Goal: Ask a question

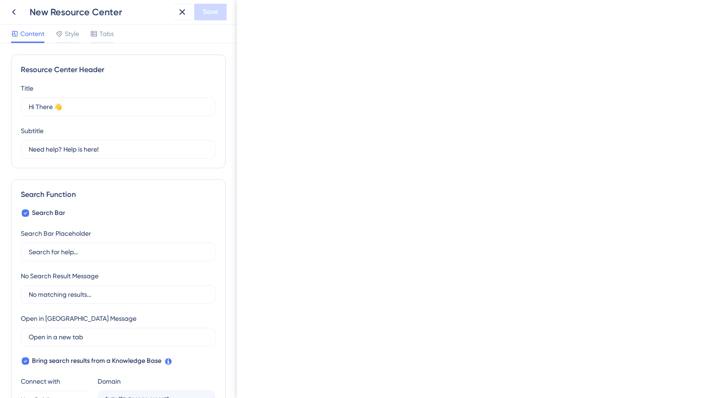
click at [12, 12] on icon at bounding box center [13, 11] width 11 height 11
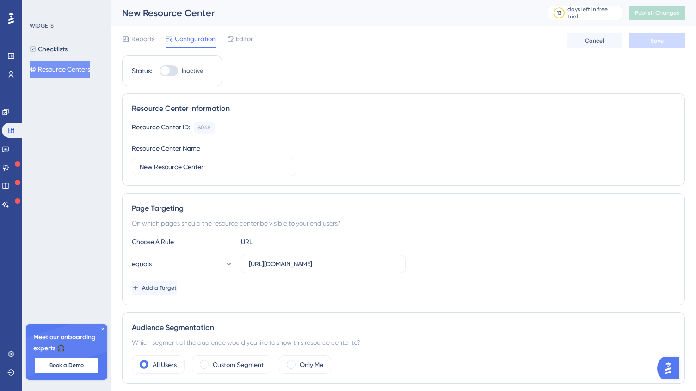
click at [169, 71] on div at bounding box center [165, 70] width 9 height 9
click at [160, 71] on input "Inactive" at bounding box center [159, 71] width 0 height 0
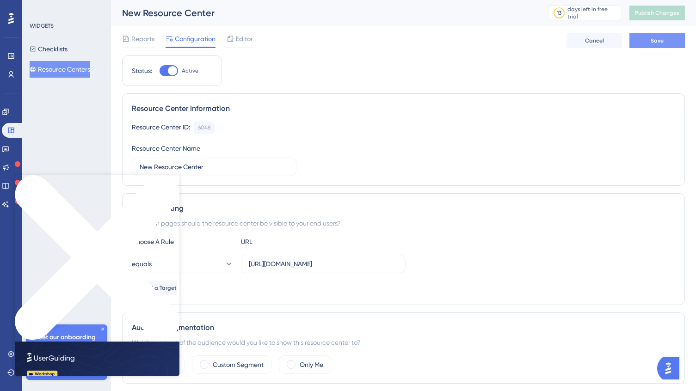
click at [657, 46] on button "Save" at bounding box center [658, 40] width 56 height 15
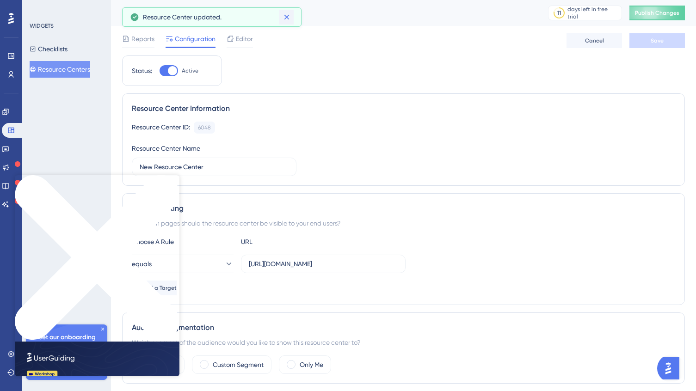
click at [285, 17] on icon at bounding box center [286, 16] width 9 height 9
click at [164, 69] on div at bounding box center [169, 70] width 19 height 11
click at [160, 71] on input "Active" at bounding box center [159, 71] width 0 height 0
checkbox input "false"
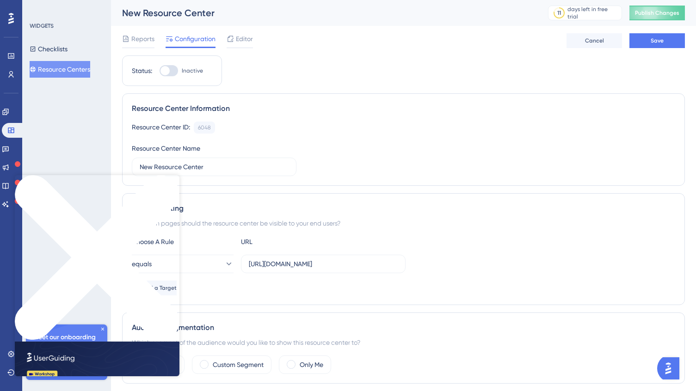
click at [661, 42] on span "Save" at bounding box center [657, 40] width 13 height 7
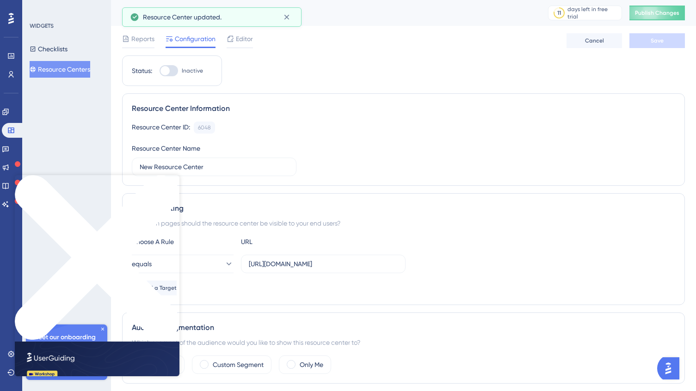
click at [173, 179] on icon "Close Preview" at bounding box center [97, 257] width 165 height 165
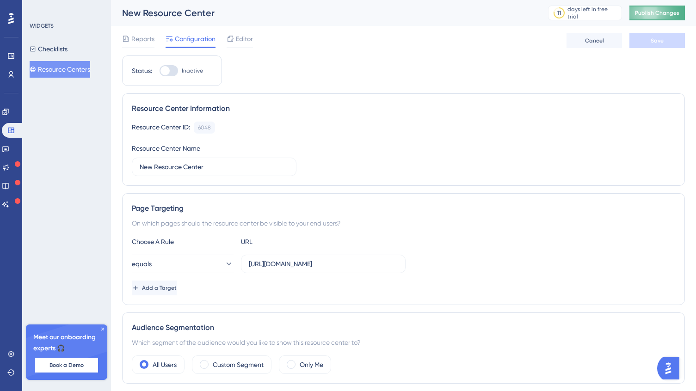
click at [654, 10] on span "Publish Changes" at bounding box center [657, 12] width 44 height 7
click at [667, 372] on img "Open AI Assistant Launcher" at bounding box center [668, 368] width 17 height 17
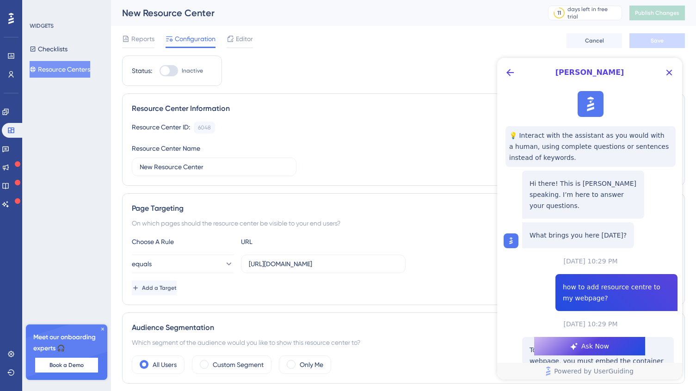
click at [588, 346] on span "Ask Now" at bounding box center [595, 346] width 28 height 11
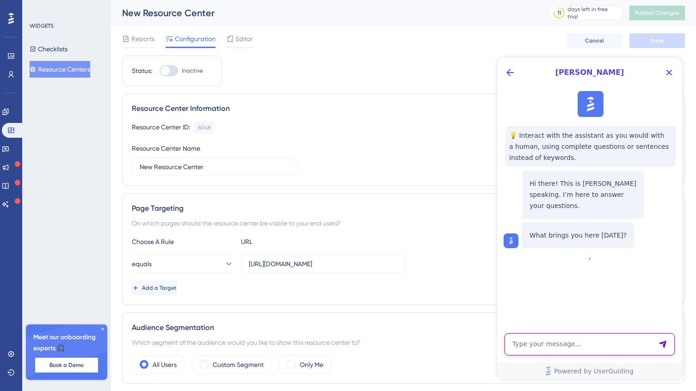
click at [571, 347] on textarea "AI Assistant Text Input" at bounding box center [590, 345] width 170 height 22
type textarea "Where do I find the code for resource centere to add to my webiste?"
click at [666, 343] on icon "Send Message" at bounding box center [662, 344] width 9 height 9
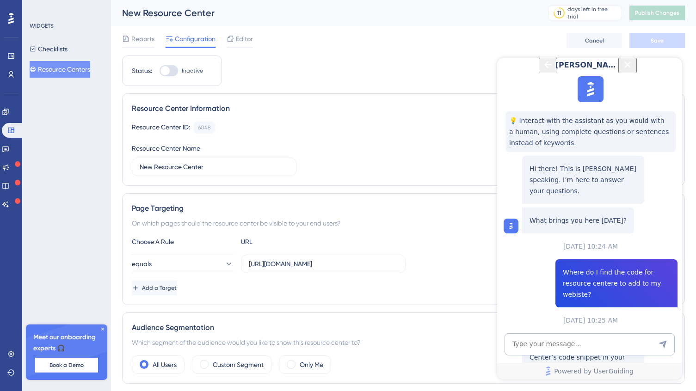
scroll to position [19, 0]
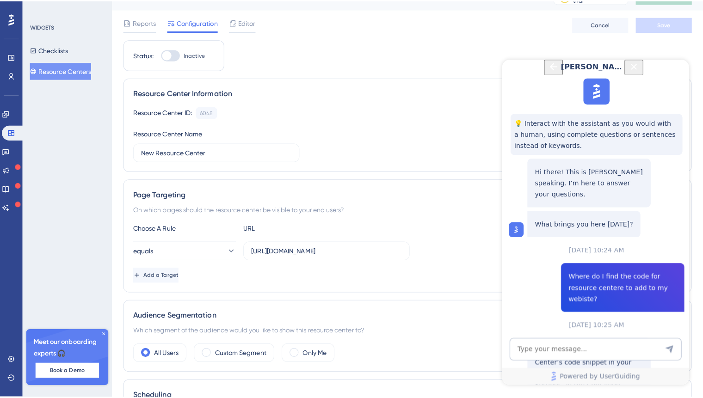
scroll to position [0, 0]
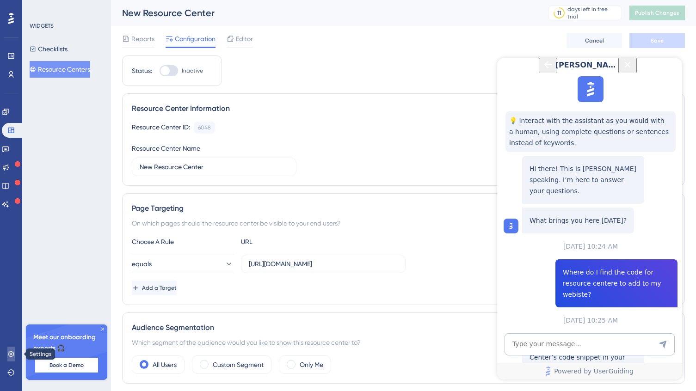
click at [13, 353] on icon at bounding box center [11, 354] width 6 height 6
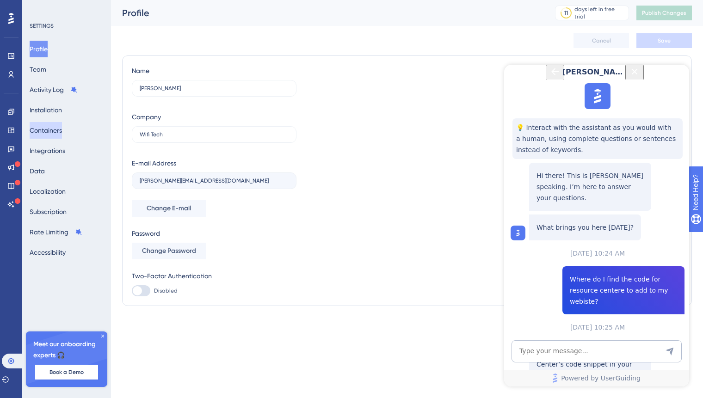
click at [49, 129] on button "Containers" at bounding box center [46, 130] width 32 height 17
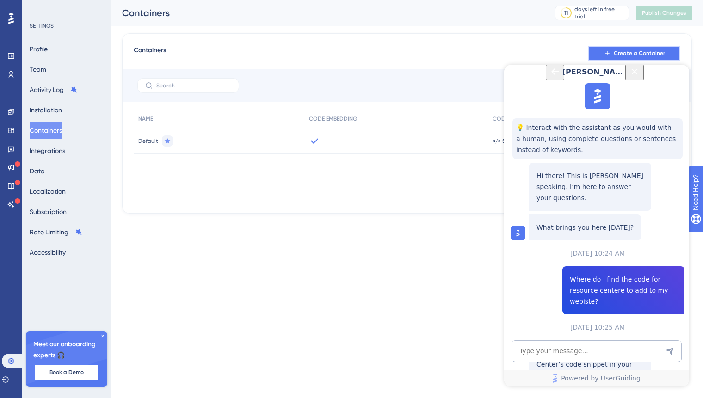
click at [619, 52] on span "Create a Container" at bounding box center [639, 52] width 51 height 7
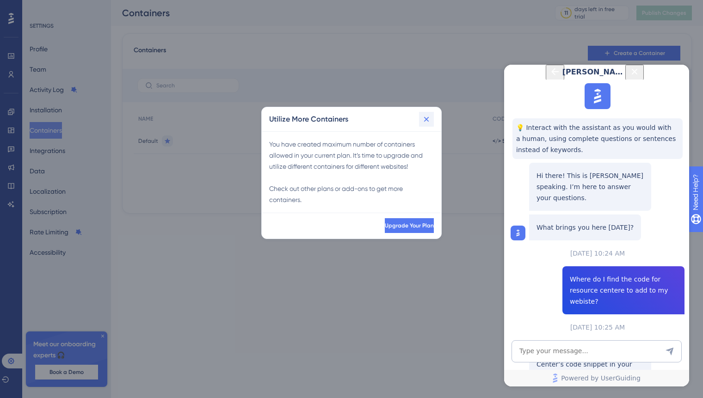
click at [423, 119] on icon at bounding box center [426, 119] width 9 height 9
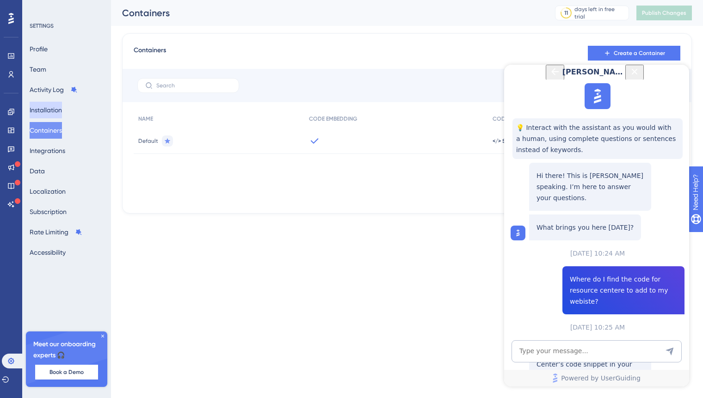
click at [46, 111] on button "Installation" at bounding box center [46, 110] width 32 height 17
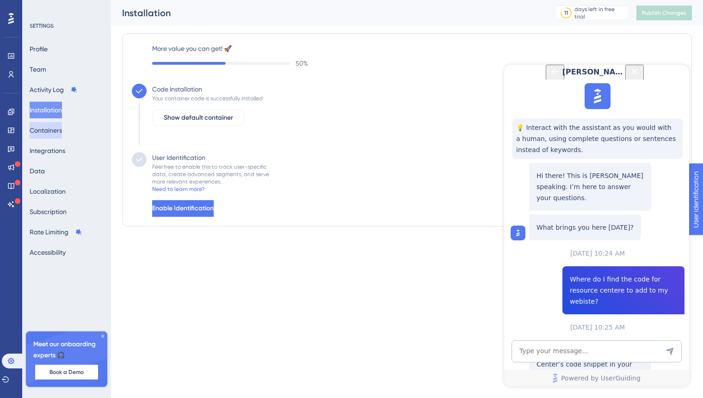
click at [58, 133] on button "Containers" at bounding box center [46, 130] width 32 height 17
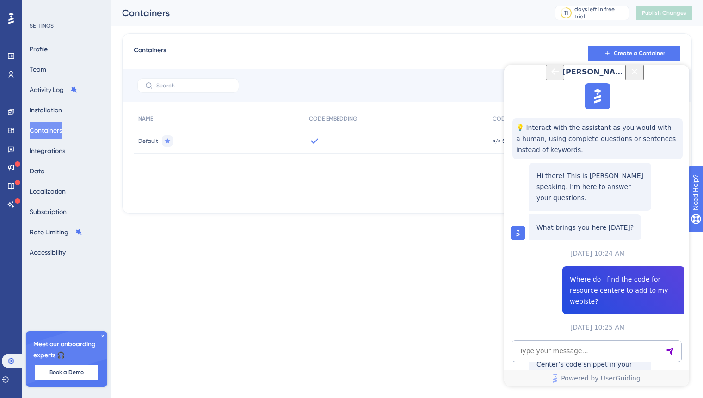
click at [562, 351] on textarea "AI Assistant Text Input" at bounding box center [597, 351] width 170 height 22
click at [558, 353] on textarea "AI Assistant Text Input" at bounding box center [597, 351] width 170 height 22
click at [536, 351] on textarea "AI Assistant Text Input" at bounding box center [597, 351] width 170 height 22
click at [551, 350] on textarea "AI Assistant Text Input" at bounding box center [597, 351] width 170 height 22
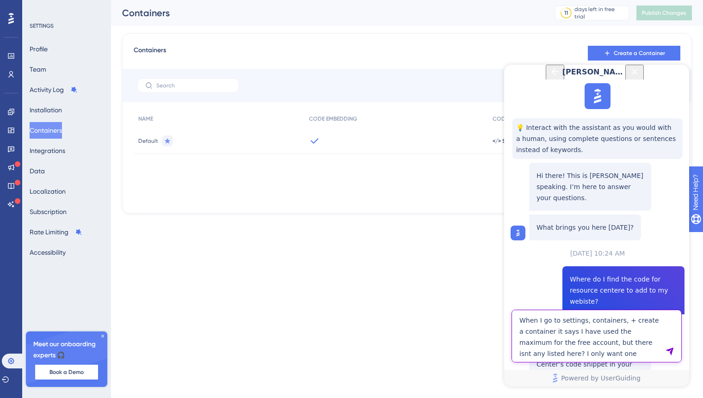
click at [572, 353] on textarea "When I go to settings, containers, + create a container it says I have used the…" at bounding box center [597, 336] width 170 height 53
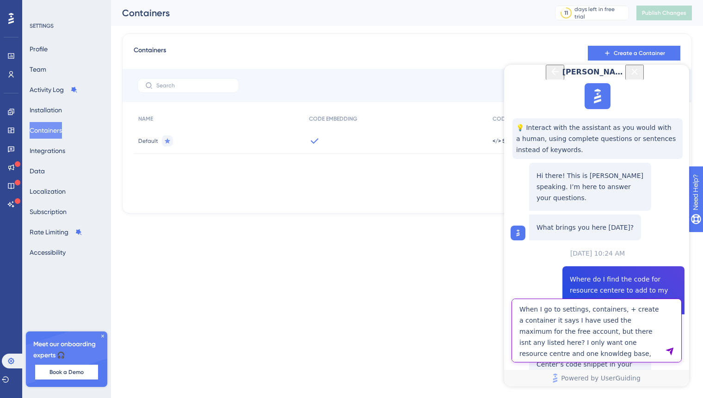
click at [670, 330] on textarea "When I go to settings, containers, + create a container it says I have used the…" at bounding box center [597, 331] width 170 height 64
click at [623, 353] on textarea "When I go to settings, containers, + create a container it says I have used the…" at bounding box center [597, 331] width 170 height 64
click at [662, 351] on textarea "When I go to settings, containers, + create a container it says I have used the…" at bounding box center [597, 331] width 170 height 64
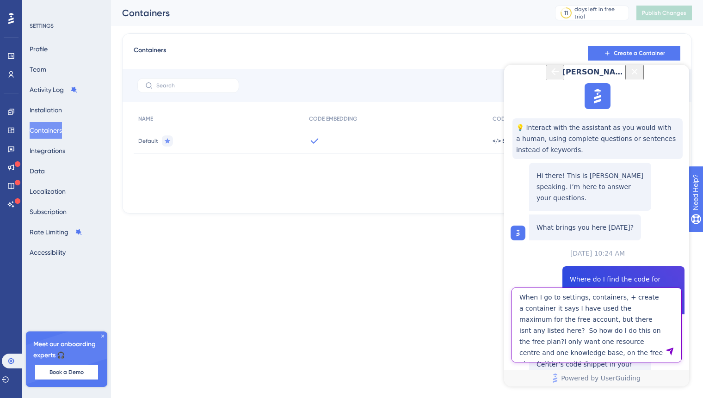
type textarea "When I go to settings, containers, + create a container it says I have used the…"
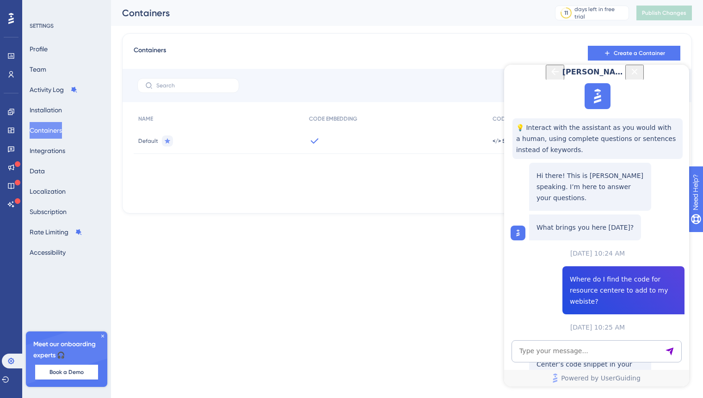
scroll to position [446, 0]
click at [559, 348] on textarea "AI Assistant Text Input" at bounding box center [597, 351] width 170 height 22
type textarea "Where do I access the default code snippet?"
click at [640, 77] on icon "Close Button" at bounding box center [634, 71] width 11 height 11
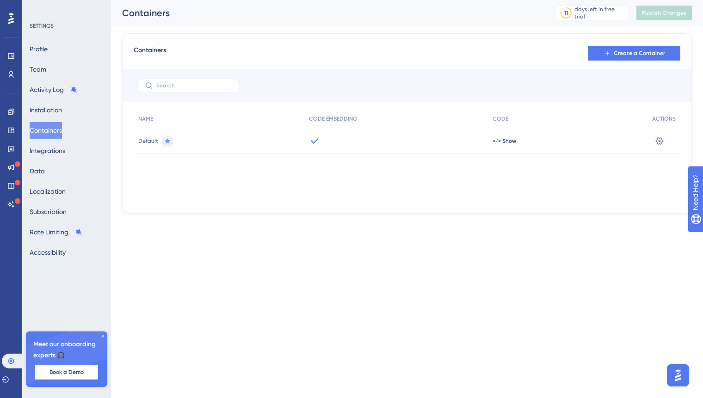
scroll to position [0, 0]
click at [506, 142] on span "</> Show" at bounding box center [505, 140] width 24 height 7
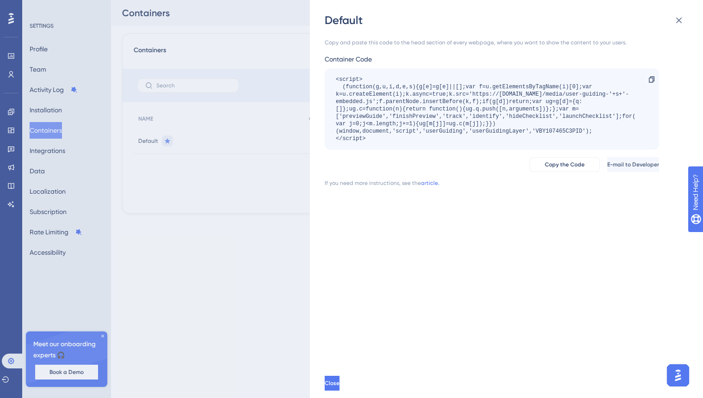
click at [676, 375] on img "Open AI Assistant Launcher" at bounding box center [678, 375] width 17 height 17
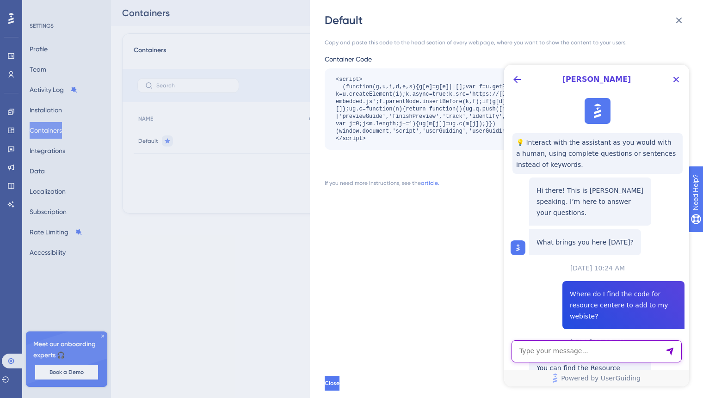
click at [577, 349] on textarea "AI Assistant Text Input" at bounding box center [597, 351] width 170 height 22
type textarea "And this default code will add the resource centre I have configured?"
click at [671, 351] on icon "Send Message" at bounding box center [670, 352] width 8 height 8
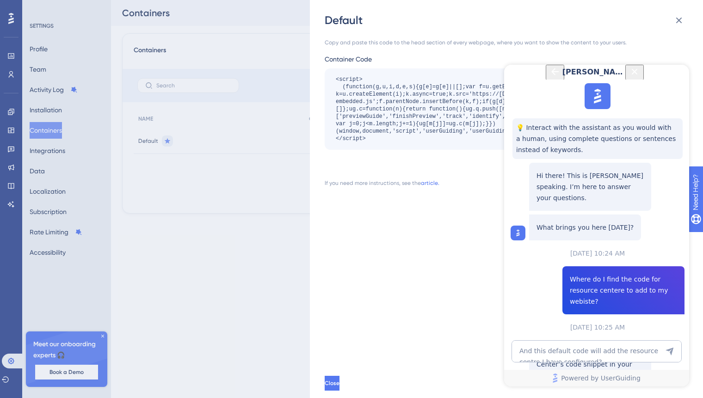
scroll to position [847, 0]
click at [640, 77] on icon "Close Button" at bounding box center [634, 71] width 11 height 11
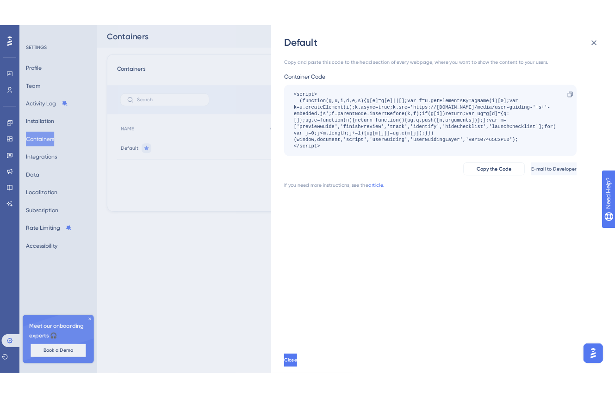
scroll to position [0, 0]
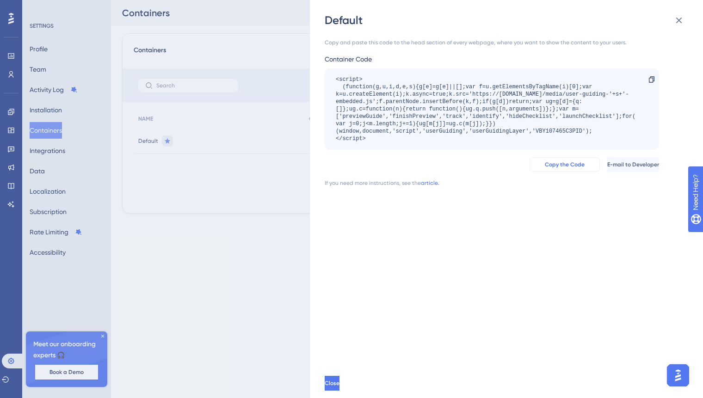
click at [545, 164] on span "Copy the Code" at bounding box center [565, 164] width 40 height 7
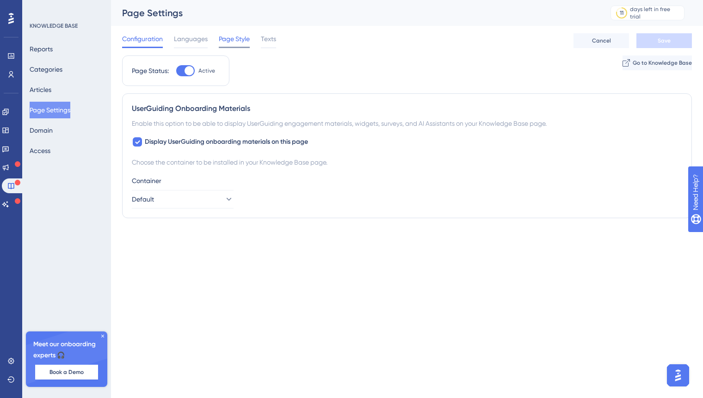
click at [238, 43] on span "Page Style" at bounding box center [234, 38] width 31 height 11
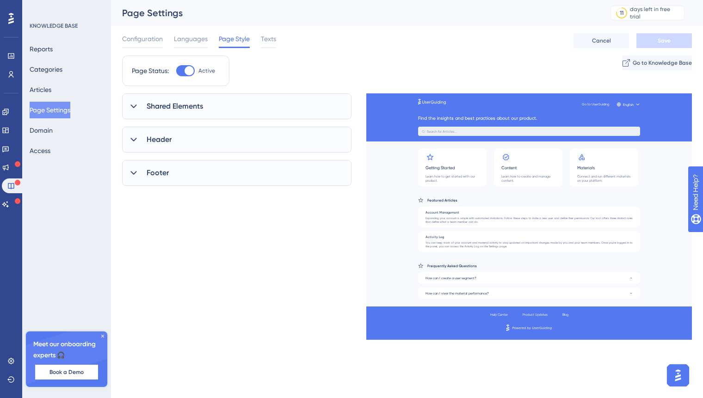
click at [136, 109] on icon at bounding box center [133, 106] width 9 height 9
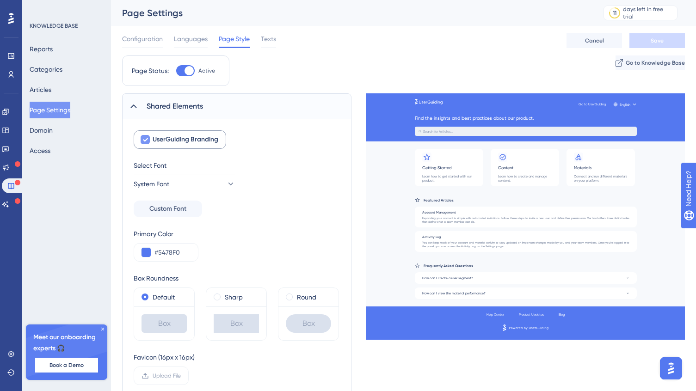
click at [147, 140] on icon at bounding box center [145, 139] width 6 height 7
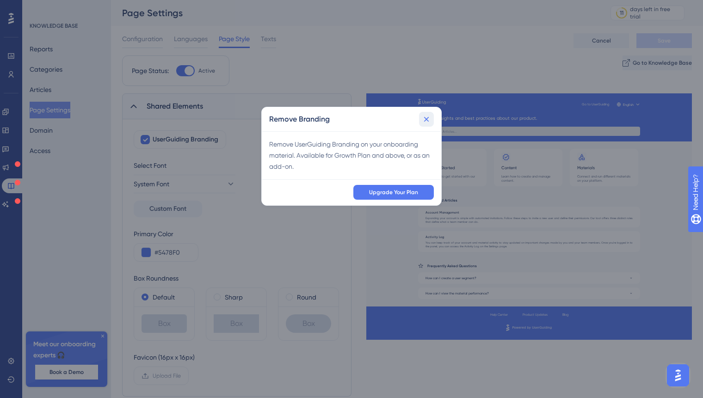
click at [423, 120] on icon at bounding box center [426, 119] width 9 height 9
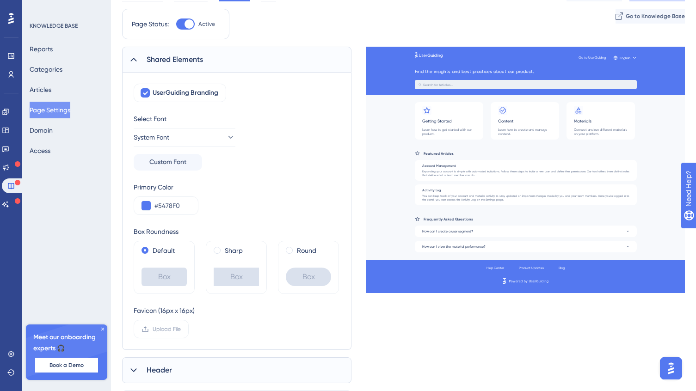
scroll to position [94, 0]
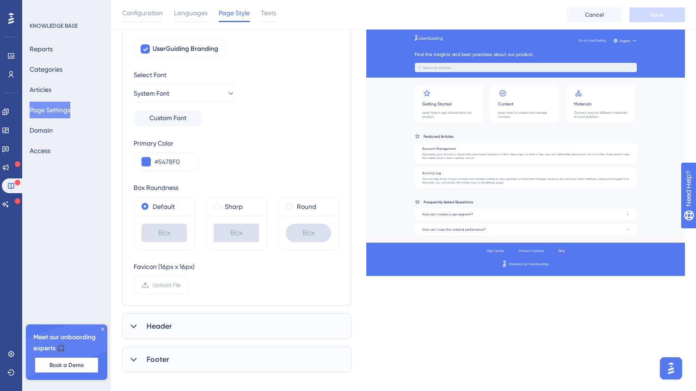
click at [137, 329] on icon at bounding box center [133, 326] width 9 height 9
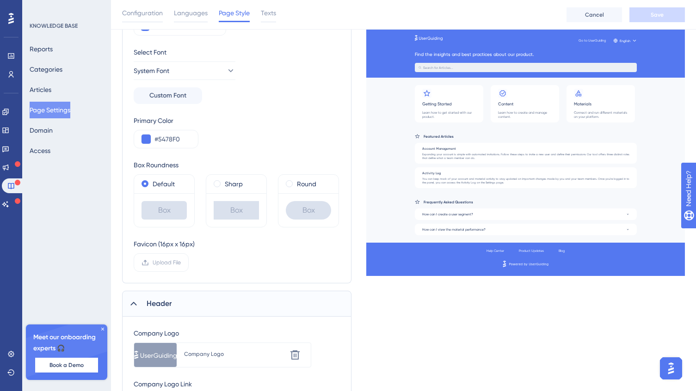
scroll to position [188, 0]
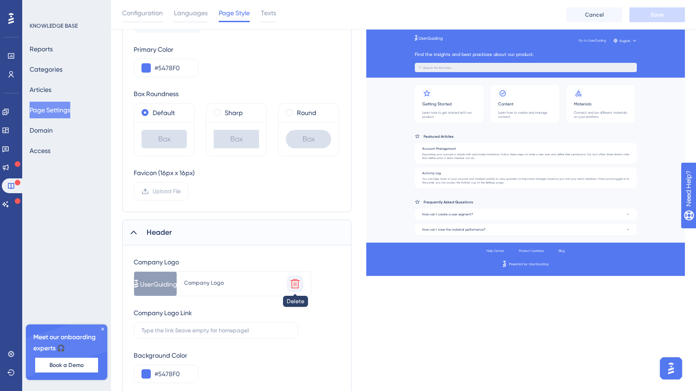
click at [293, 282] on icon at bounding box center [295, 283] width 11 height 11
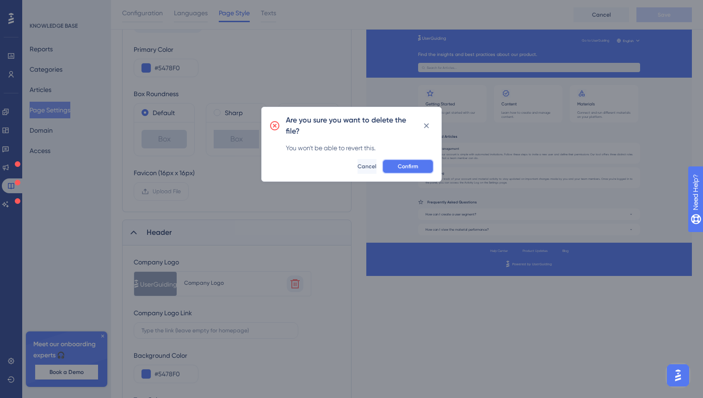
click at [404, 168] on span "Confirm" at bounding box center [408, 166] width 20 height 7
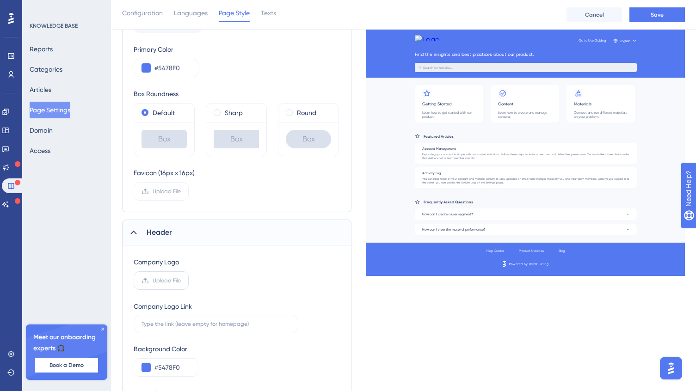
click at [157, 281] on span "Upload File" at bounding box center [167, 280] width 28 height 7
click at [181, 281] on input "Upload File" at bounding box center [181, 281] width 0 height 0
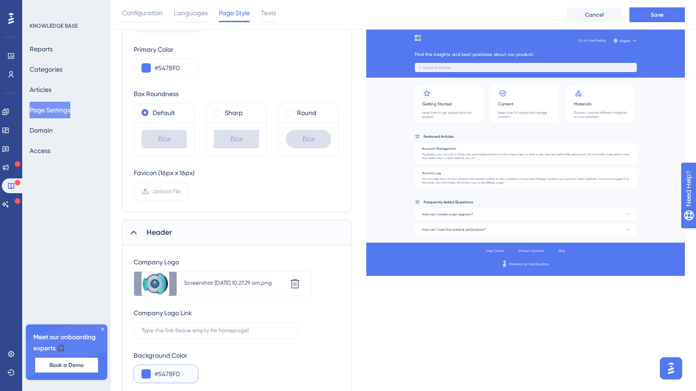
click at [145, 371] on button at bounding box center [146, 374] width 9 height 9
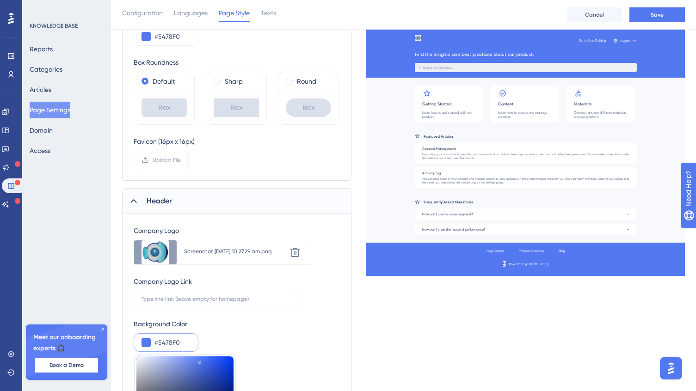
scroll to position [287, 0]
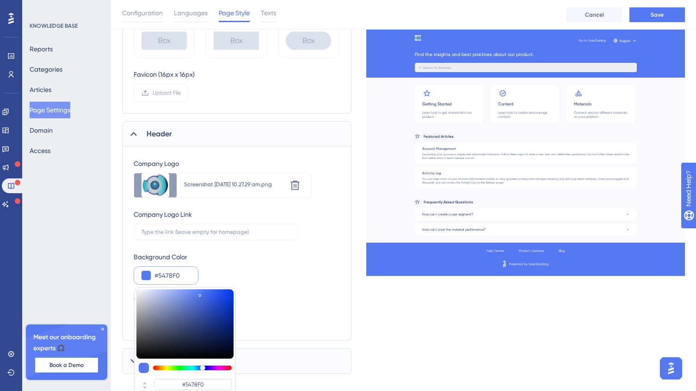
type input "#5477f0"
type input "#5477F0"
type input "#5482f0"
type input "#5482F0"
type input "#5492f0"
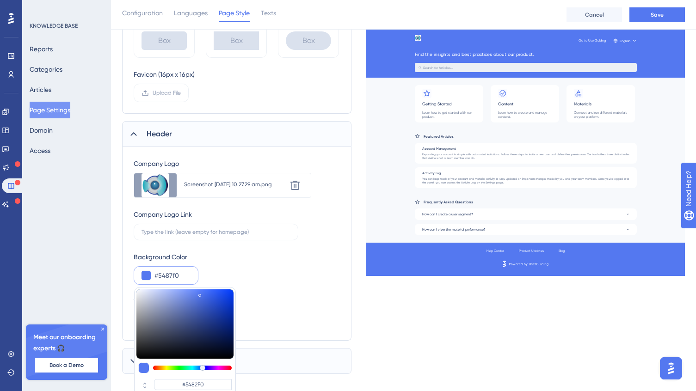
type input "#5487F0"
type input "#549df0"
type input "#5492F0"
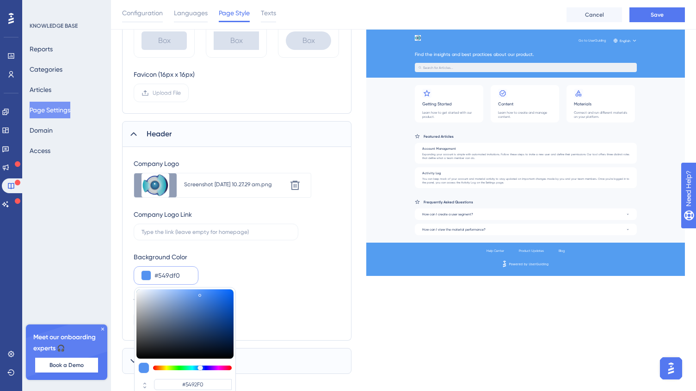
type input "#5492f0"
type input "#549DF0"
type input "#549df0"
type input "#549DF0"
type input "#54a3f0"
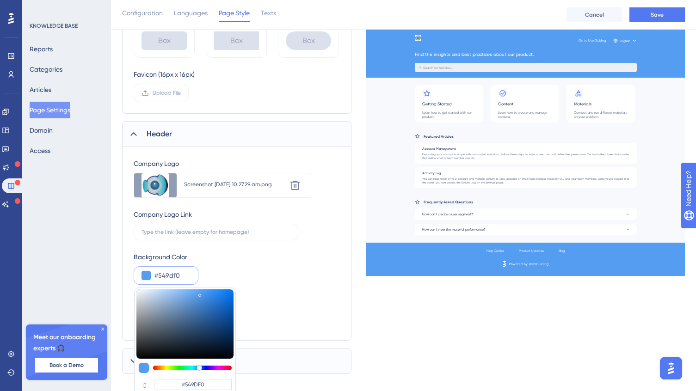
type input "#54A3F0"
type input "#54a8f0"
type input "#54A8F0"
type input "#54aef0"
type input "#54AEF0"
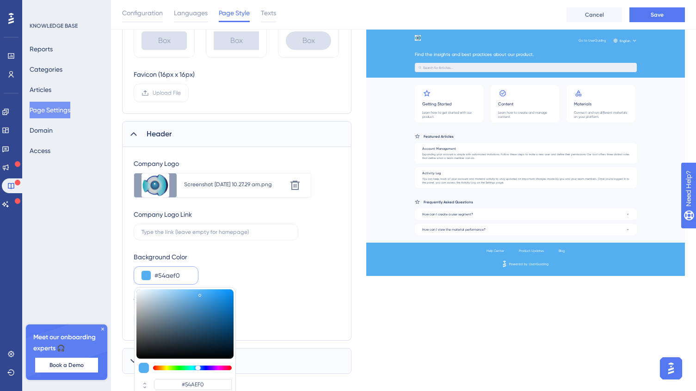
type input "#54b3f0"
type input "#54B3F0"
type input "#54bef0"
type input "#54BEF0"
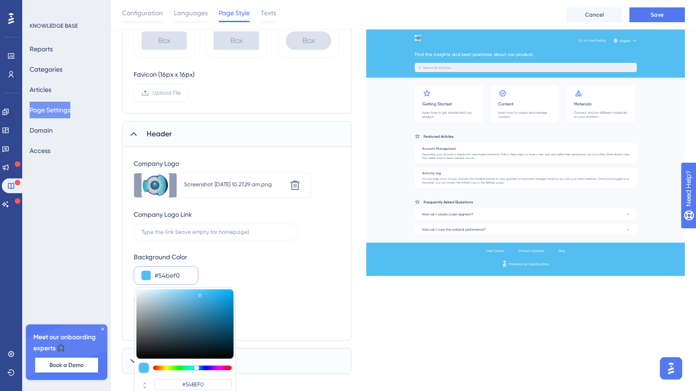
type input "#54c4f0"
type input "#54C4F0"
type input "#54cff0"
type input "#54CFF0"
type input "#54daf0"
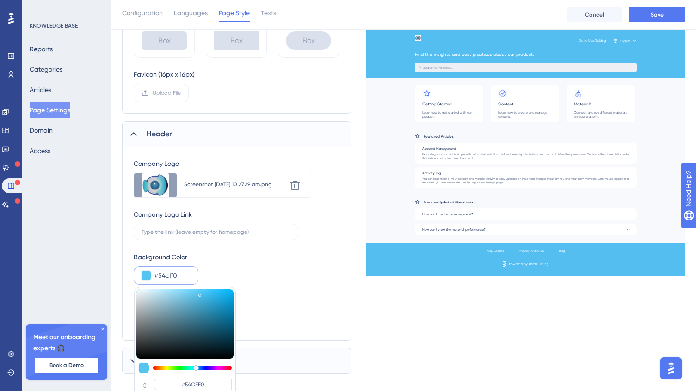
type input "#54DAF0"
type input "#54e5f0"
type input "#54E5F0"
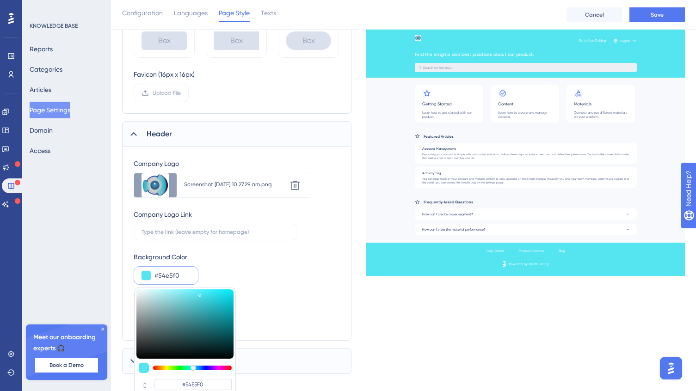
type input "#54dff0"
type input "#54DFF0"
drag, startPoint x: 203, startPoint y: 368, endPoint x: 194, endPoint y: 368, distance: 9.3
click at [194, 368] on div at bounding box center [194, 368] width 6 height 6
type input "#4fd7e7"
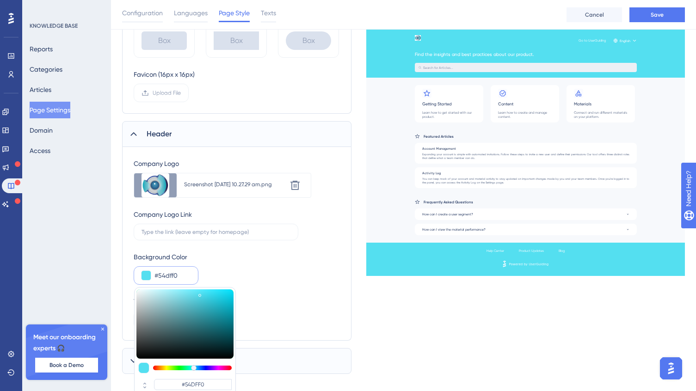
type input "#4FD7E7"
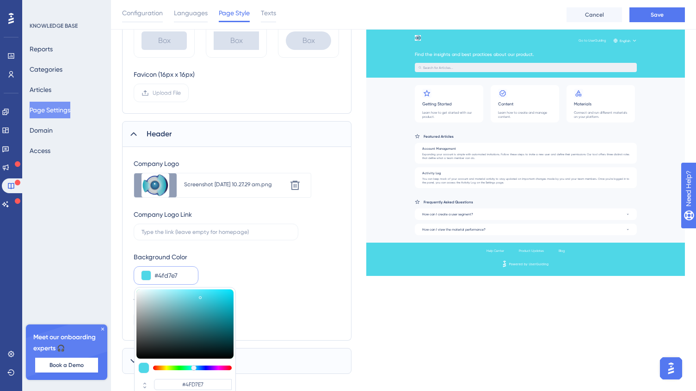
type input "#4ed7e7"
type input "#4ED7E7"
type input "#42d6e7"
type input "#42D6E7"
type input "#30d4e7"
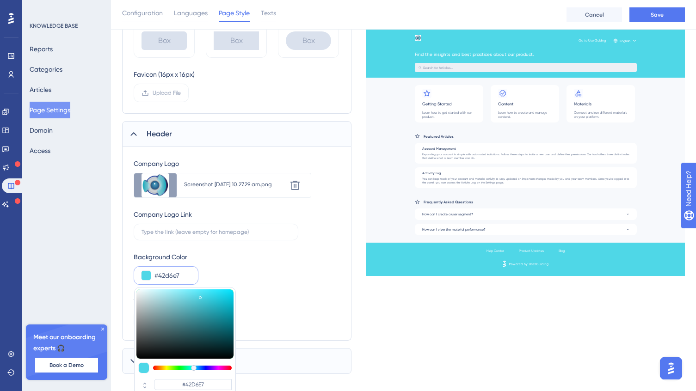
type input "#30D4E7"
type input "#29d3e7"
type input "#29D3E7"
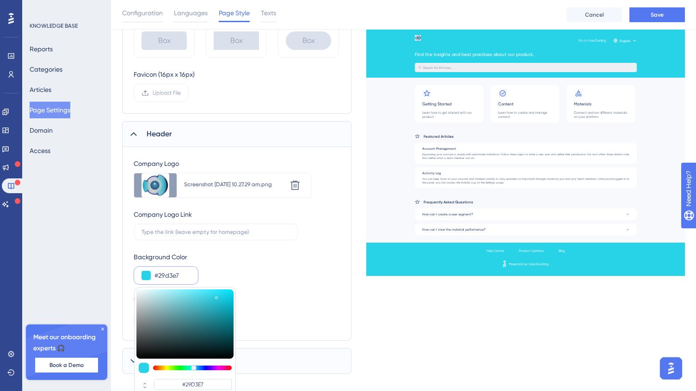
type input "#28d3e7"
type input "#28D3E7"
type input "#24d3e7"
type input "#24D3E7"
type input "#1ed3e7"
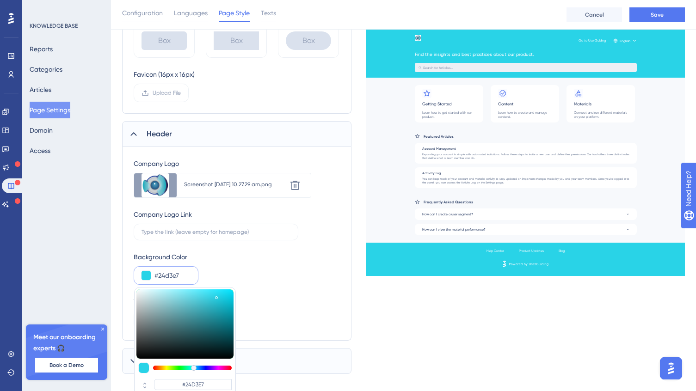
type input "#1ED3E7"
type input "#1ad3e7"
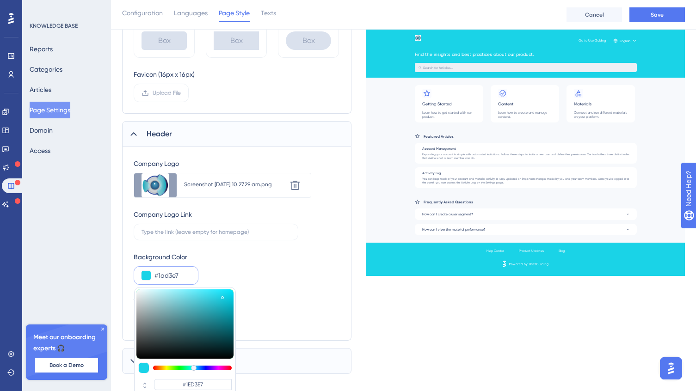
type input "#1AD3E7"
type input "#12d3e7"
type input "#14D3E7"
drag, startPoint x: 200, startPoint y: 296, endPoint x: 229, endPoint y: 296, distance: 28.7
click at [224, 297] on div at bounding box center [222, 298] width 3 height 3
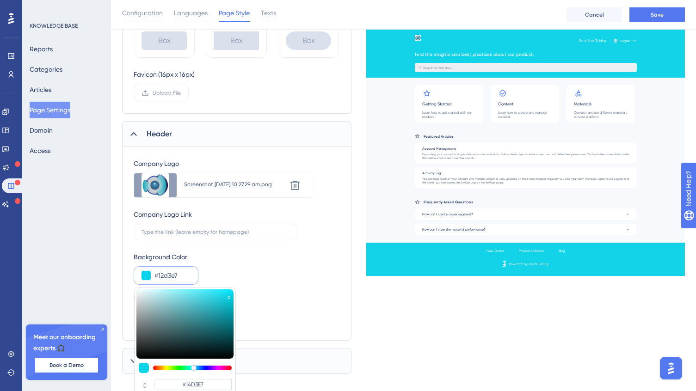
type input "#0bd3e7"
type input "#12D3E7"
type input "#12d3e7"
type input "#0BD3E7"
type input "#0bd3e7"
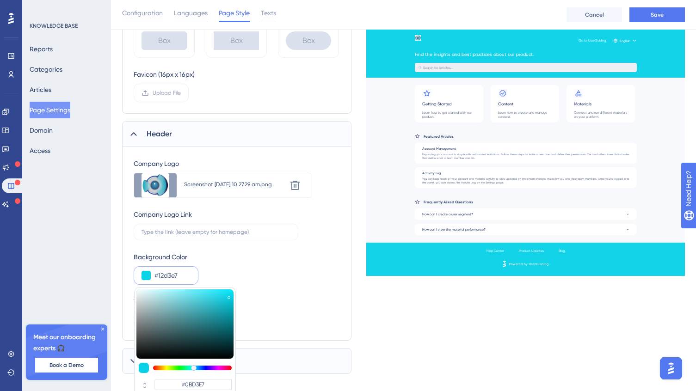
type input "#0BD3E7"
type input "#0bcadd"
type input "#0BCADD"
type input "#0dcadd"
type input "#0DCADD"
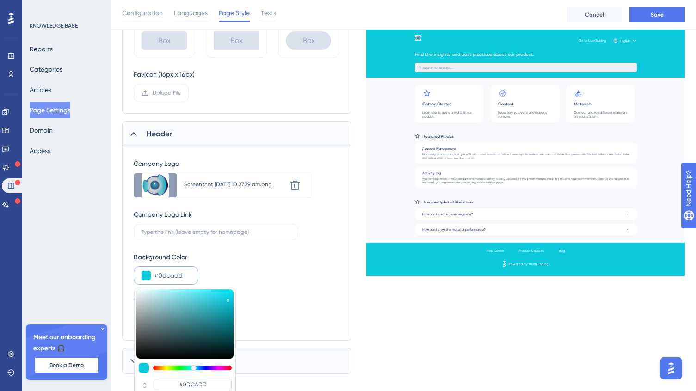
type input "#26b8c7"
type input "#26B8C7"
type input "#3e959e"
type input "#3E959E"
type input "#407d83"
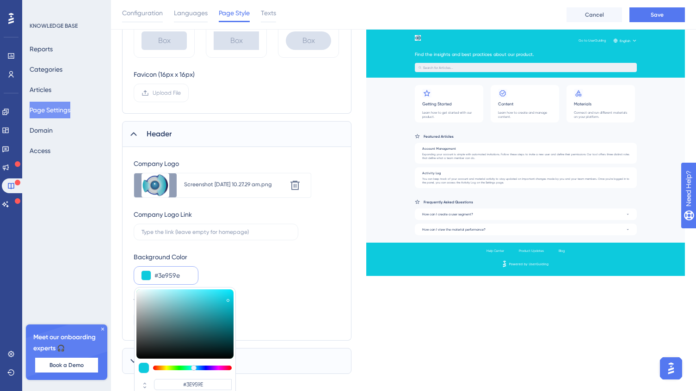
type input "#407D83"
type input "#396468"
type input "#233536"
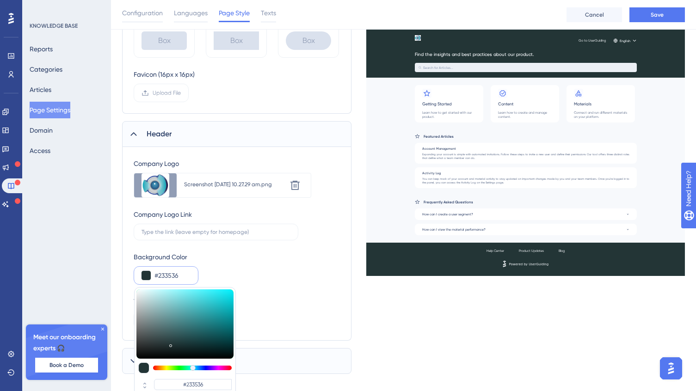
type input "#192324"
type input "#131919"
type input "#111616"
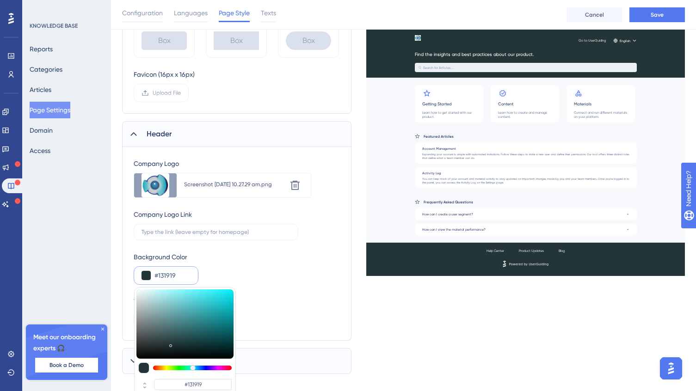
type input "#111616"
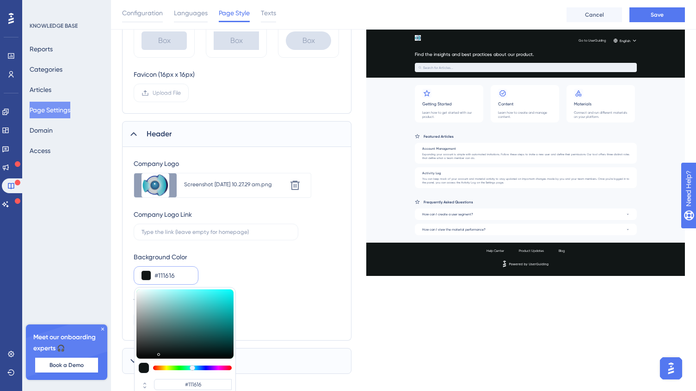
type input "#101616"
type input "#1a2a2a"
type input "#1A2A2A"
type input "#1d4e4e"
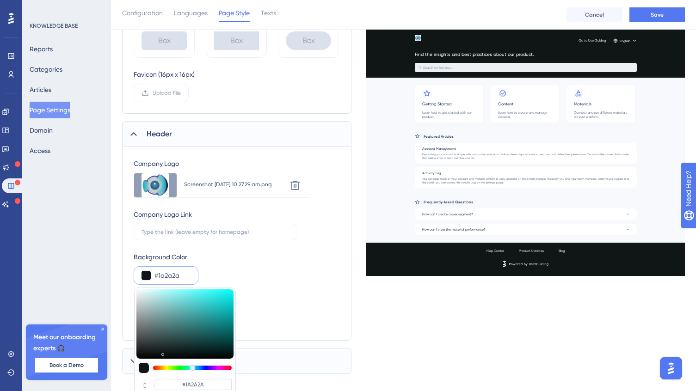
type input "#1D4E4E"
type input "#1a6464"
type input "#1A6464"
type input "#148f8f"
type input "#148F8F"
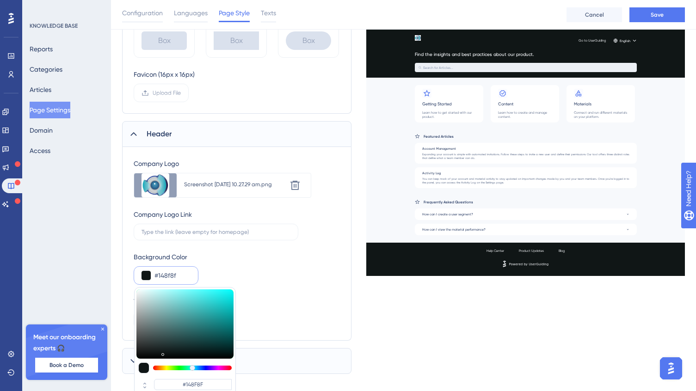
type input "#119c9c"
type input "#119C9C"
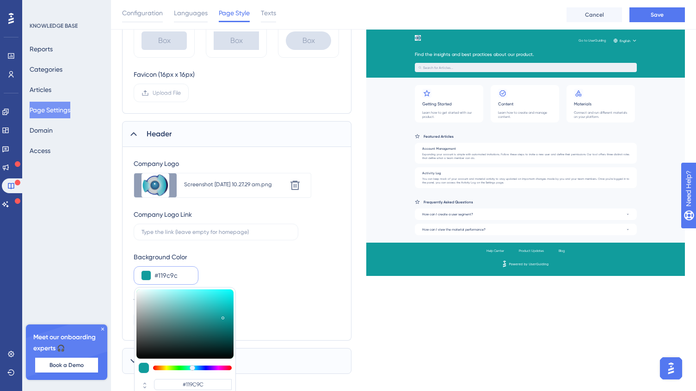
type input "#10acac"
type input "#10ACAC"
type input "#10b6b6"
type input "#10B6B6"
type input "#0fbdbd"
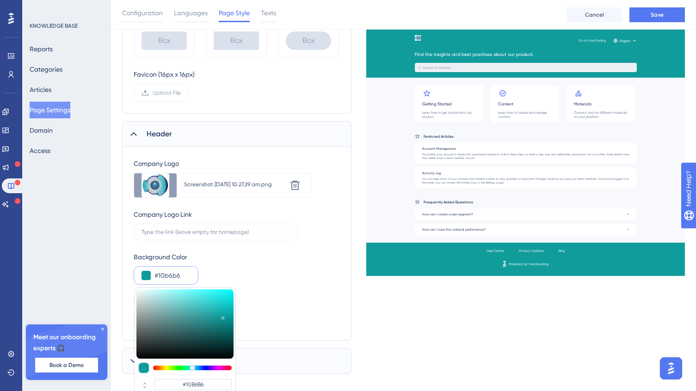
type input "#0FBDBD"
type input "#10c5c5"
type input "#10C5C5"
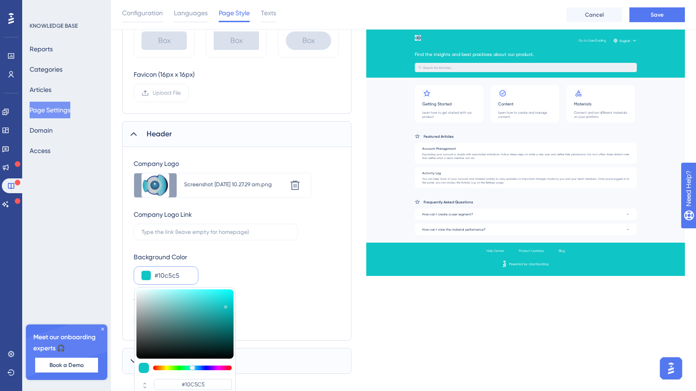
type input "#11cccc"
type input "#11CCCC"
type input "#11cfcf"
type input "#11CFCF"
type input "#11d4d4"
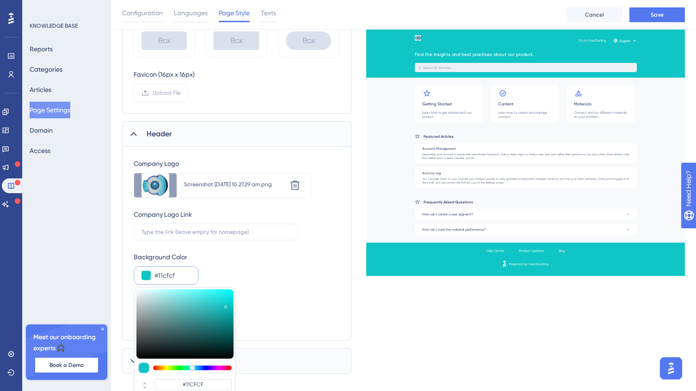
type input "#11D4D4"
type input "#10dbdb"
type input "#10DBDB"
type input "#0fe2e2"
type input "#0FE2E2"
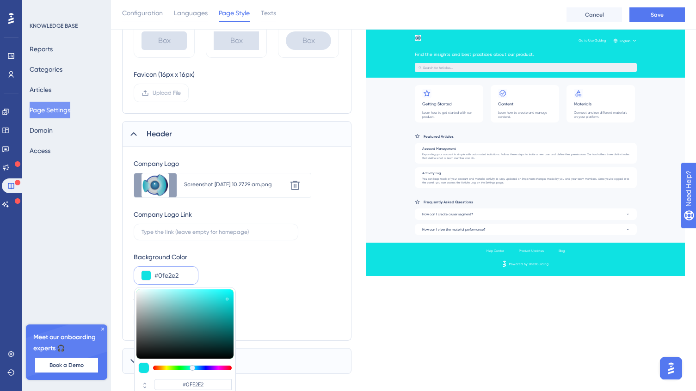
type input "#0ee7e7"
type input "#0EE7E7"
type input "#0de9e9"
type input "#0DE9E9"
type input "#0debeb"
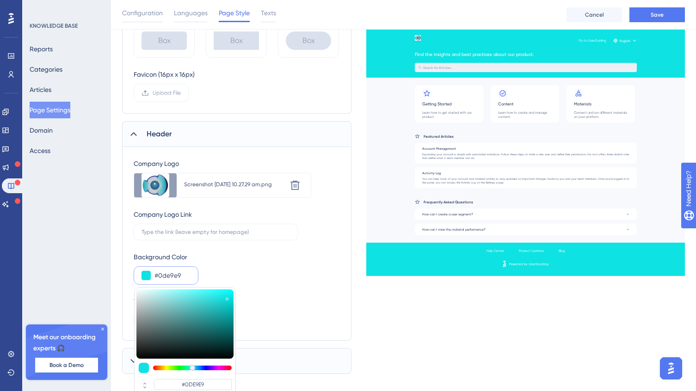
type input "#0DEBEB"
type input "#0ceeee"
type input "#0CEEEE"
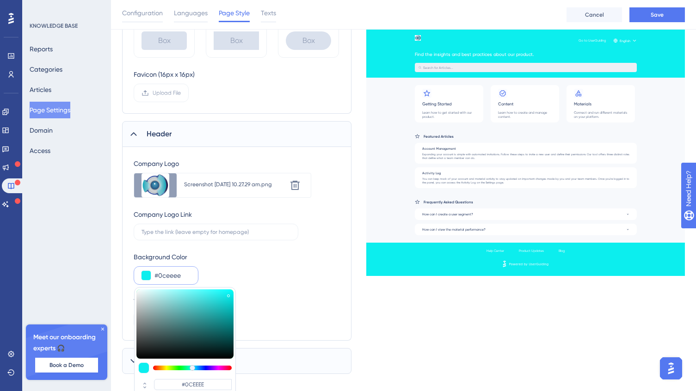
type input "#0af1f1"
type input "#0AF1F1"
type input "#0bf5f5"
type input "#0BF5F5"
drag, startPoint x: 229, startPoint y: 299, endPoint x: 229, endPoint y: 292, distance: 6.5
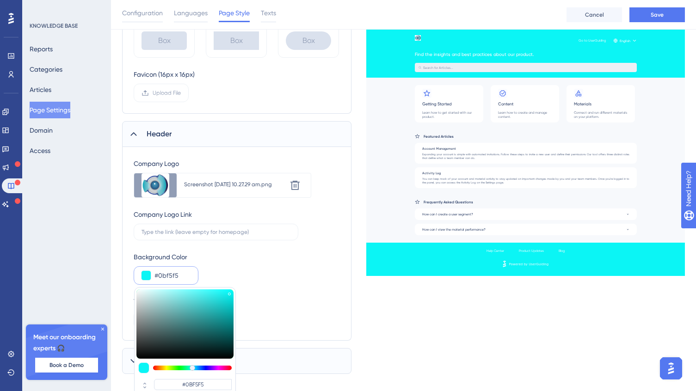
click at [229, 293] on div at bounding box center [229, 294] width 3 height 3
type input "#0be4f5"
type input "#0BE4F5"
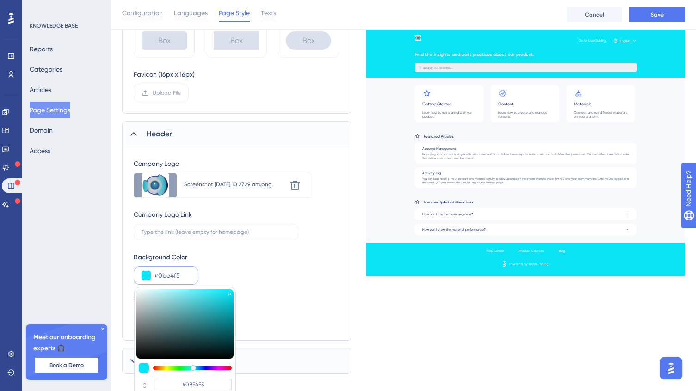
type input "#0bdcf5"
type input "#0BDCF5"
type input "#0bccf5"
type input "#0BCCF5"
type input "#0bb3f5"
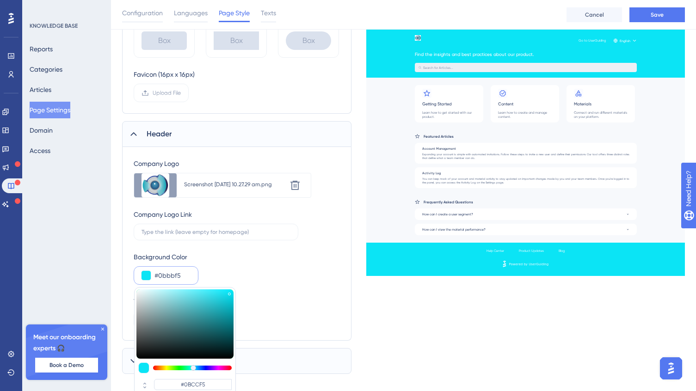
type input "#0BBBF5"
type input "#0babf5"
type input "#0BABF5"
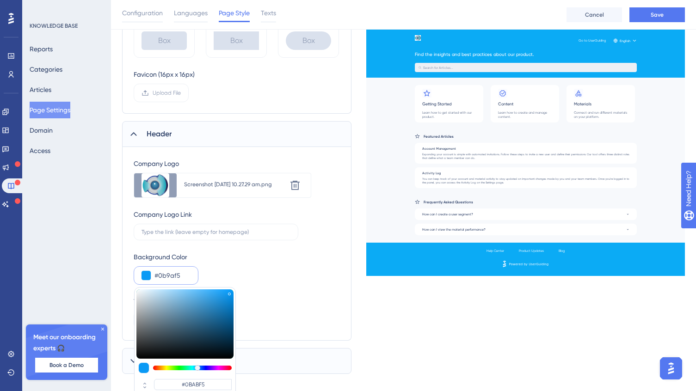
type input "#0b92f5"
type input "#0B9AF5"
type input "#0b81f5"
type input "#0B92F5"
type input "#0b79f5"
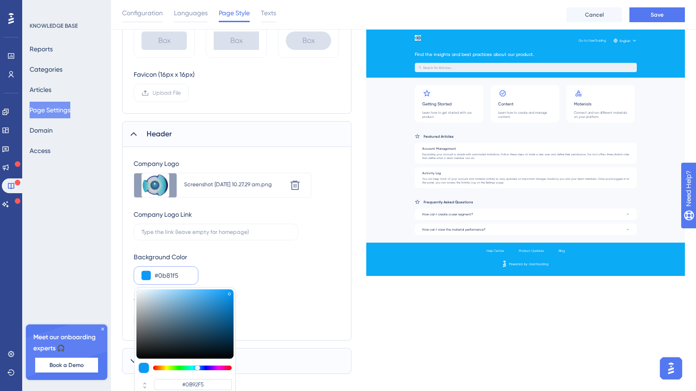
type input "#0B81F5"
type input "#0b81f5"
type input "#0B79F5"
type input "#0b79f5"
type input "#0B79F5"
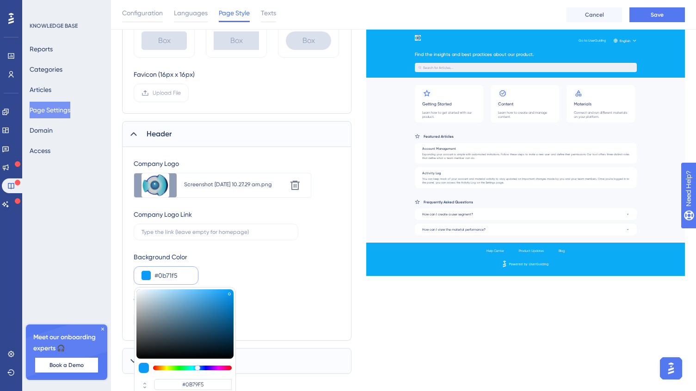
type input "#0b60f5"
type input "#0B71F5"
type input "#0b48f5"
type input "#0B60F5"
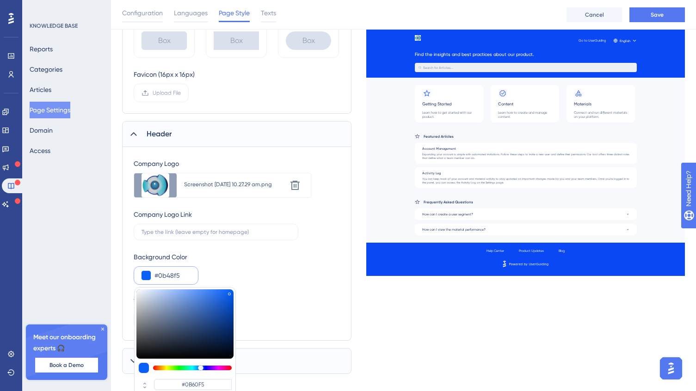
type input "#0b60f5"
type input "#0B48F5"
type input "#0b48f5"
type input "#0B48F5"
type input "#0b3ff5"
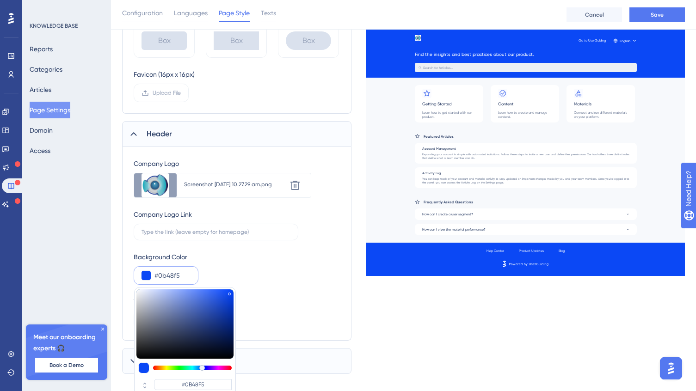
type input "#0B3FF5"
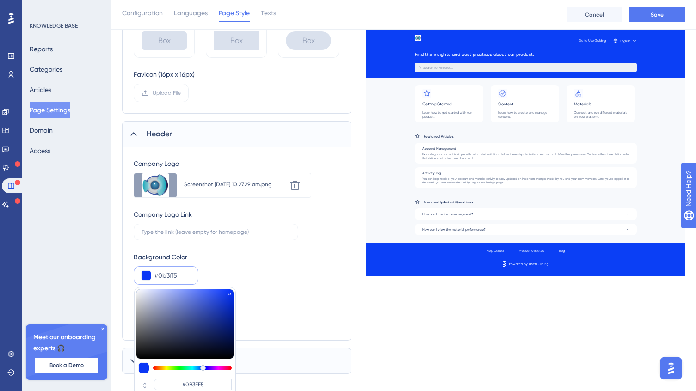
type input "#0b37f5"
type input "#0B37F5"
drag, startPoint x: 193, startPoint y: 370, endPoint x: 203, endPoint y: 368, distance: 9.8
click at [203, 368] on div at bounding box center [203, 368] width 6 height 6
type input "#0a35ec"
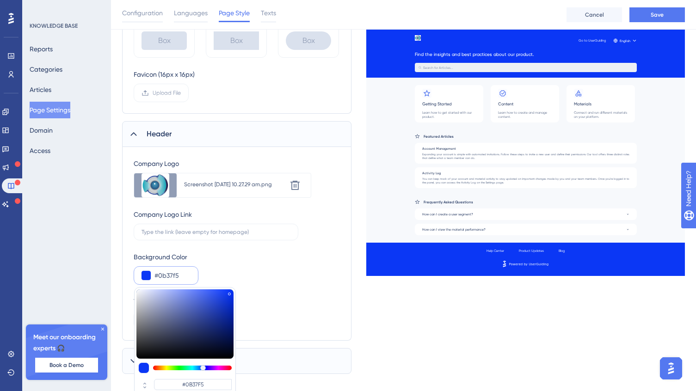
type input "#0A35EC"
type input "#092fd1"
type input "#092FD1"
type input "#082bc0"
type input "#082BC0"
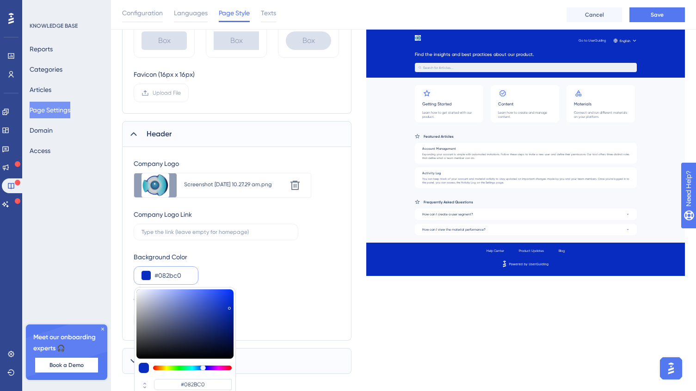
type input "#0828b3"
type input "#0828B3"
type input "#0725a8"
type input "#0725A8"
type input "#0725a7"
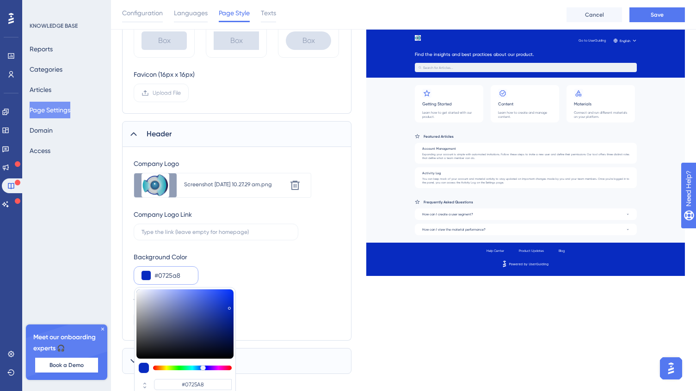
type input "#0725A7"
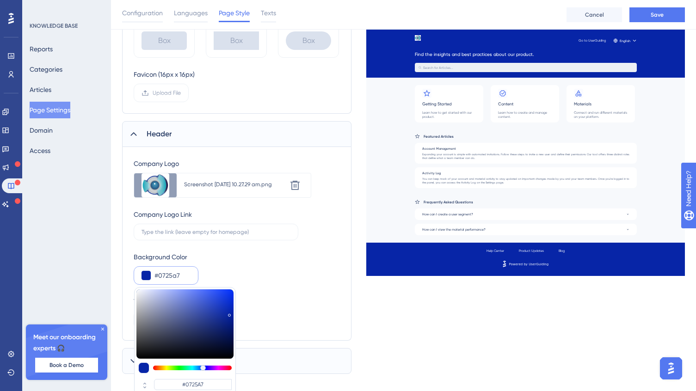
type input "#0725a5"
type input "#0725A5"
type input "#0725a3"
type input "#0725A3"
type input "#0725a1"
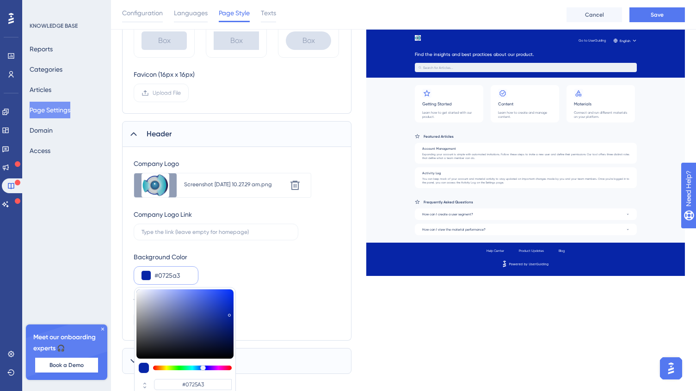
type input "#0725A1"
type input "#07249e"
type input "#07249E"
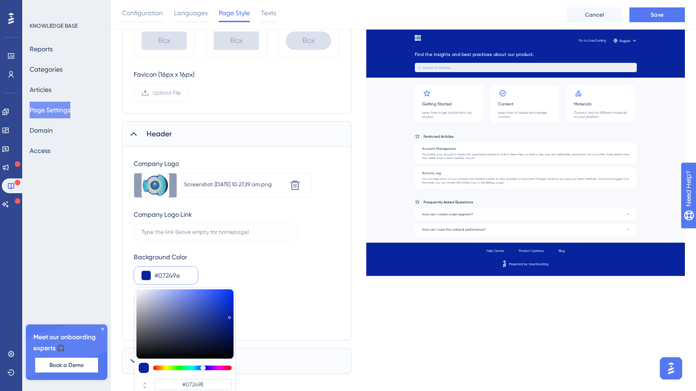
type input "#07249b"
type input "#07249B"
type input "#072397"
type input "#07218b"
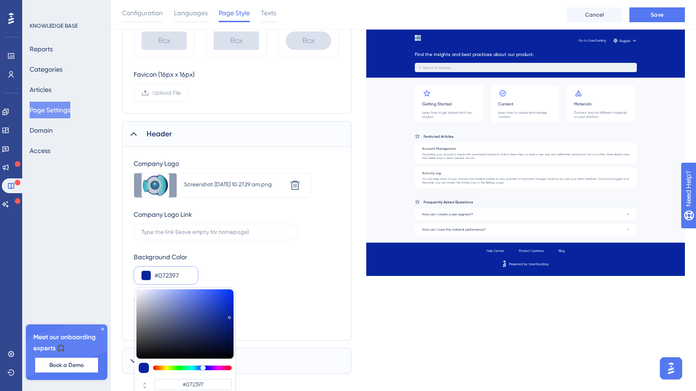
type input "#07218B"
type input "#072188"
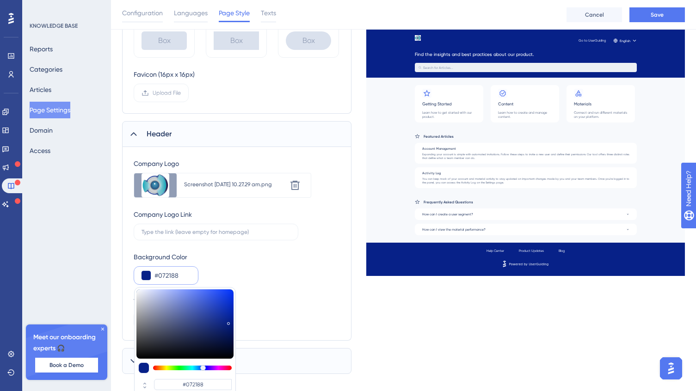
type input "#072080"
type input "#071e77"
type input "#071E77"
type input "#071d72"
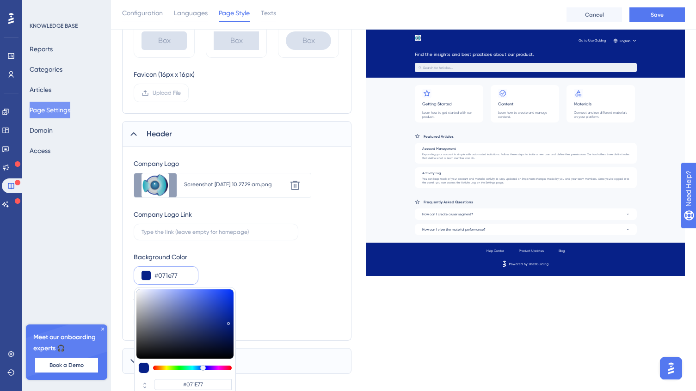
type input "#071D72"
type input "#071d70"
type input "#071D70"
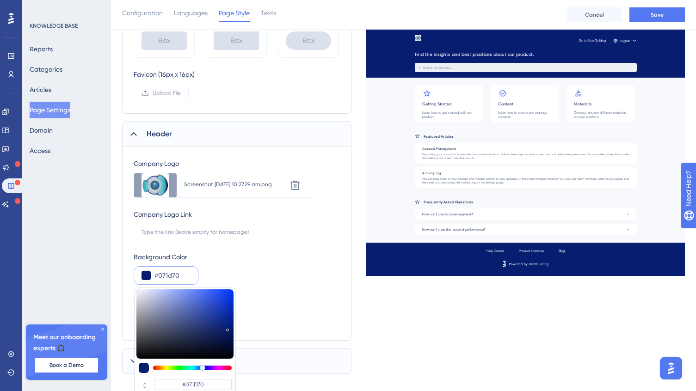
type input "#071d6e"
type input "#071D6E"
type input "#071d6d"
type input "#071D6D"
type input "#071d6b"
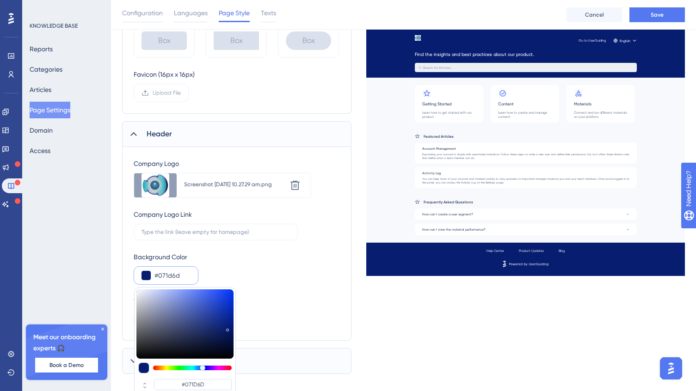
type input "#071D6B"
type input "#071d69"
type input "#071D69"
type input "#071c63"
type input "#071C63"
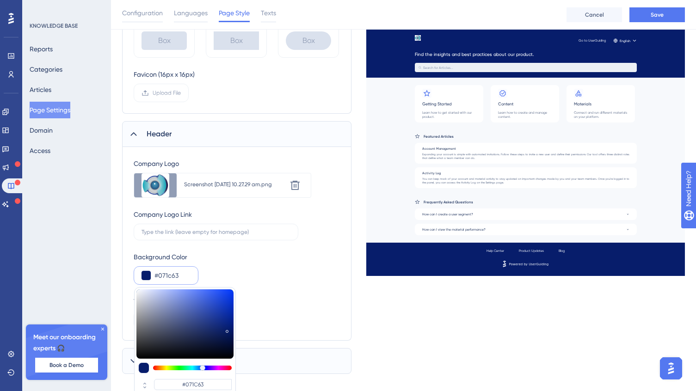
type input "#071b5d"
type input "#071B5D"
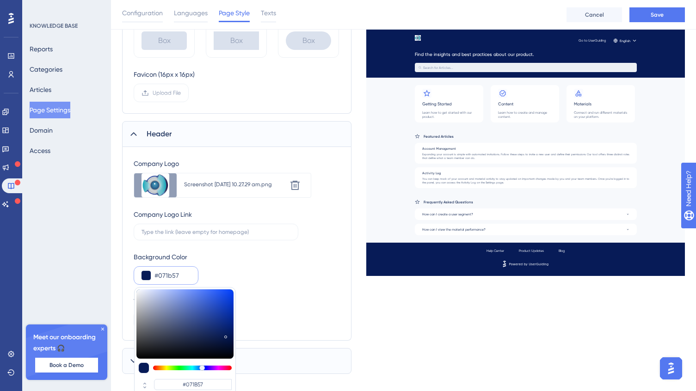
drag, startPoint x: 229, startPoint y: 295, endPoint x: 225, endPoint y: 335, distance: 40.9
click at [225, 336] on div at bounding box center [225, 337] width 3 height 3
click at [465, 326] on div "Shared Elements UserGuiding Branding Select Font System Font Custom Font Primar…" at bounding box center [403, 92] width 563 height 564
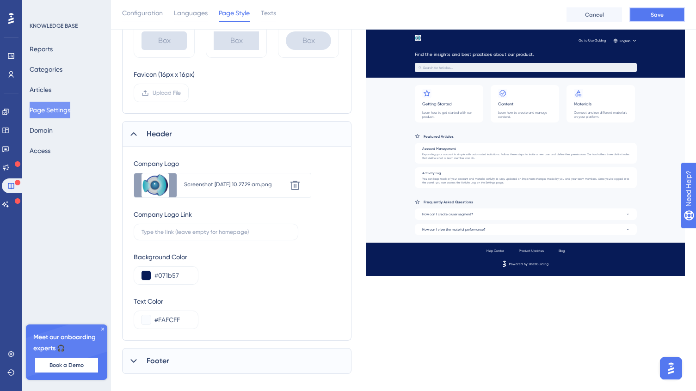
click at [664, 9] on button "Save" at bounding box center [658, 14] width 56 height 15
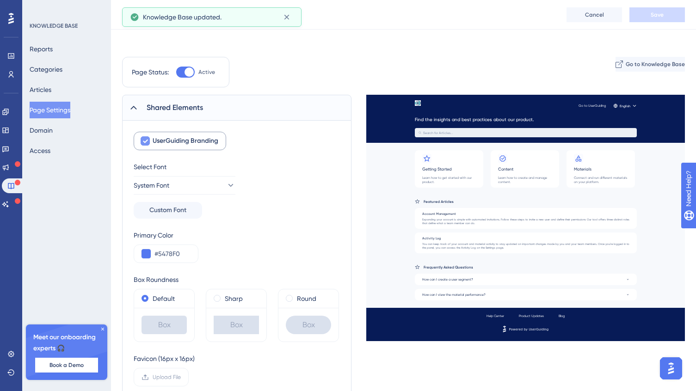
scroll to position [0, 0]
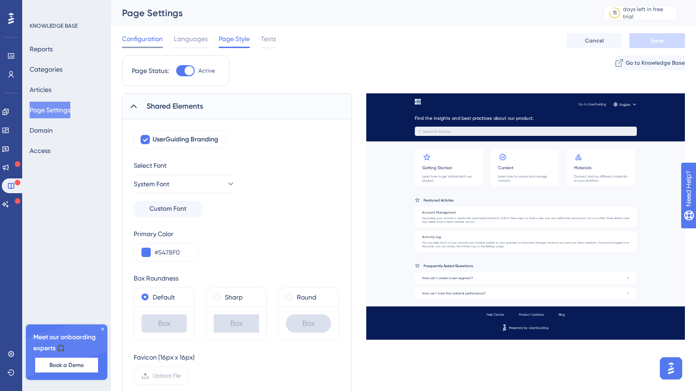
click at [133, 38] on span "Configuration" at bounding box center [142, 38] width 41 height 11
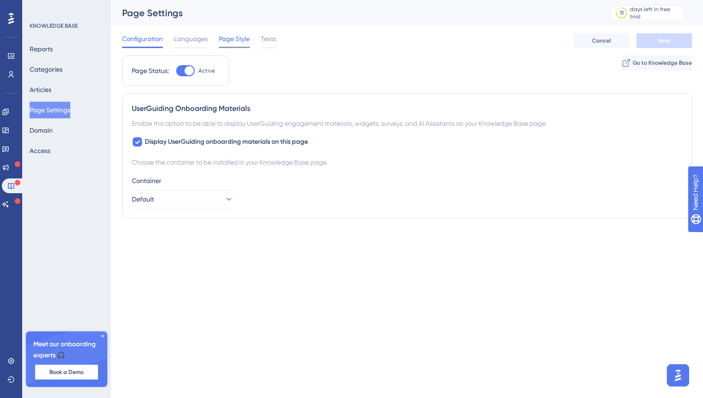
click at [237, 42] on span "Page Style" at bounding box center [234, 38] width 31 height 11
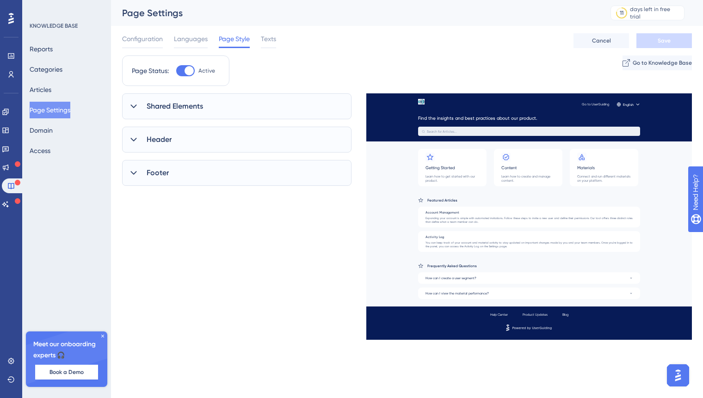
click at [142, 106] on div "Shared Elements" at bounding box center [236, 106] width 229 height 26
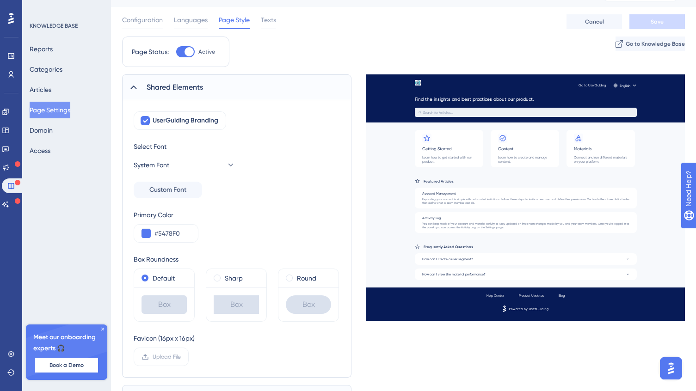
scroll to position [21, 0]
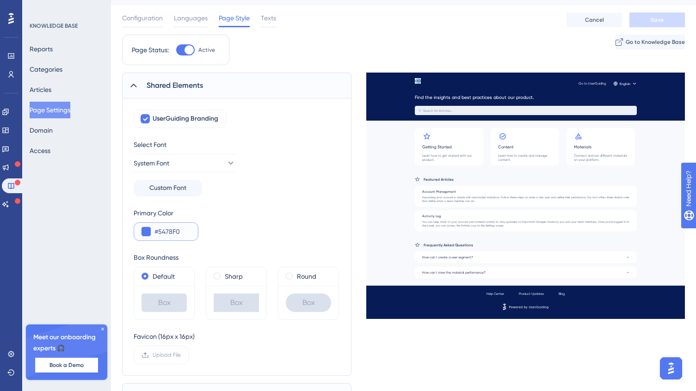
click at [170, 231] on input "#5478F0" at bounding box center [173, 231] width 36 height 11
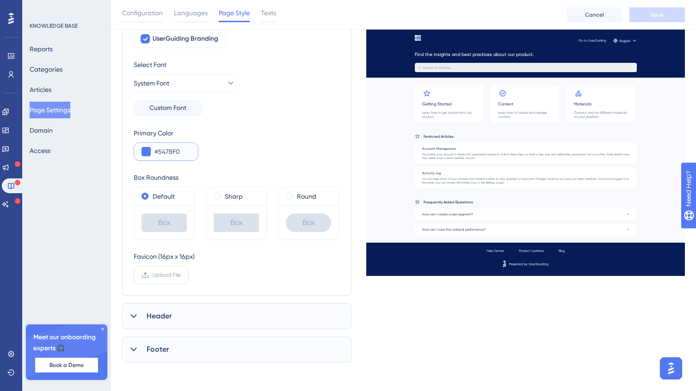
scroll to position [105, 0]
click at [133, 316] on icon at bounding box center [133, 316] width 6 height 4
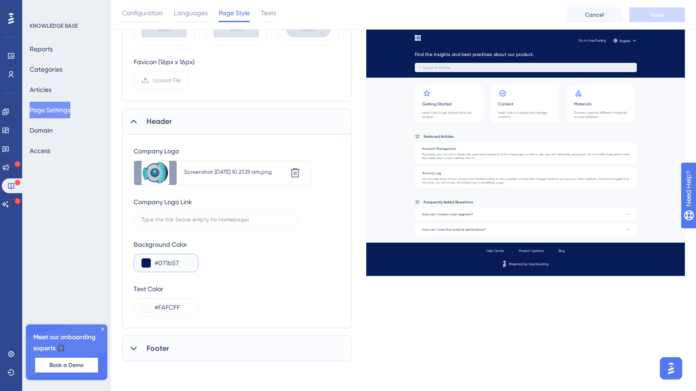
click at [145, 262] on button at bounding box center [146, 263] width 9 height 9
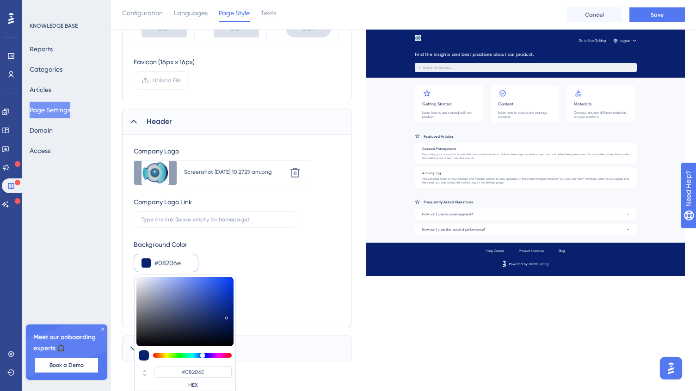
drag, startPoint x: 226, startPoint y: 324, endPoint x: 226, endPoint y: 316, distance: 7.9
click at [226, 317] on div at bounding box center [226, 318] width 3 height 3
click at [263, 284] on div "Text Color #FAFCFF" at bounding box center [237, 300] width 206 height 33
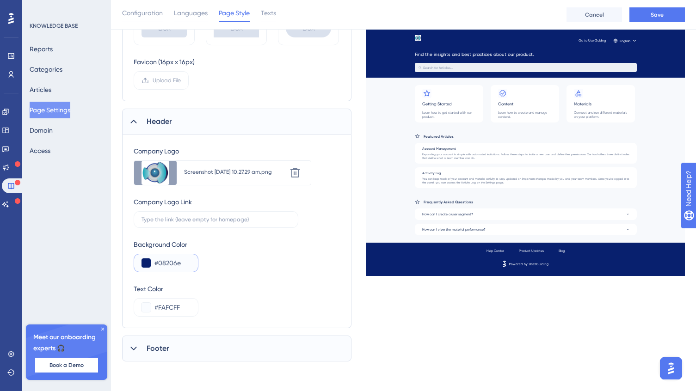
click at [173, 261] on input "#08206e" at bounding box center [173, 263] width 36 height 11
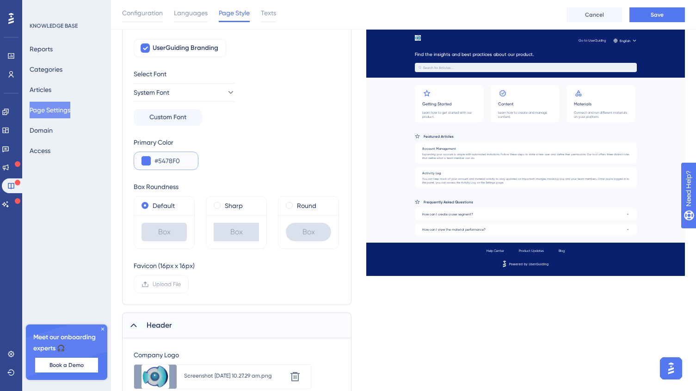
click at [172, 160] on input "#5478F0" at bounding box center [173, 160] width 36 height 11
paste input "08206E"
click at [253, 161] on div "Primary Color #08206E" at bounding box center [237, 153] width 206 height 33
click at [656, 14] on span "Save" at bounding box center [657, 14] width 13 height 7
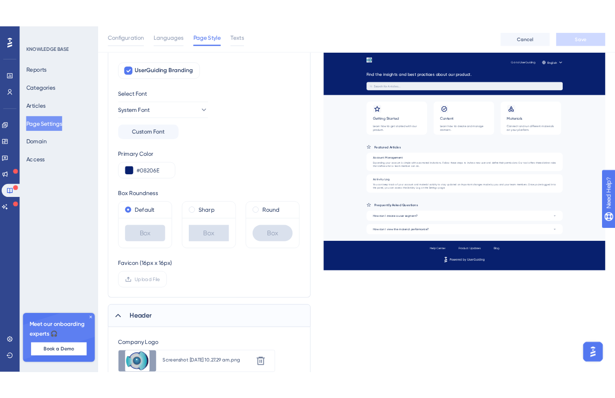
scroll to position [0, 0]
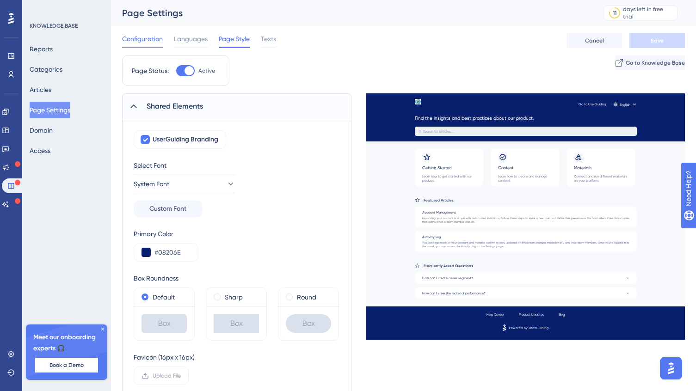
click at [149, 41] on span "Configuration" at bounding box center [142, 38] width 41 height 11
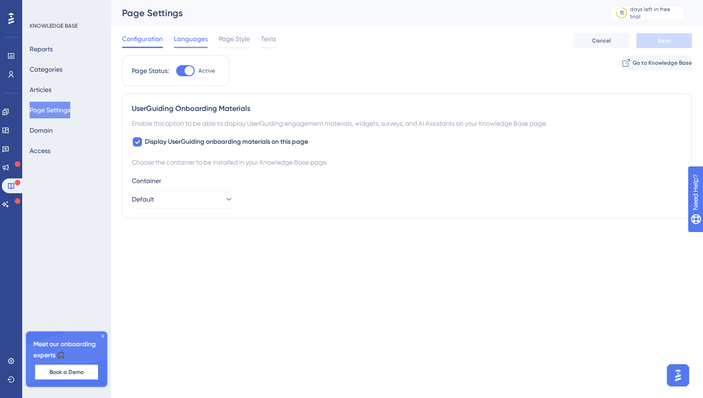
click at [197, 41] on span "Languages" at bounding box center [191, 38] width 34 height 11
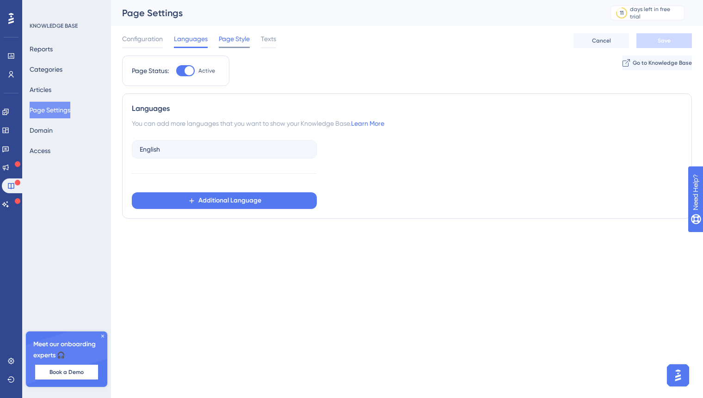
click at [231, 44] on div "Page Style" at bounding box center [234, 40] width 31 height 15
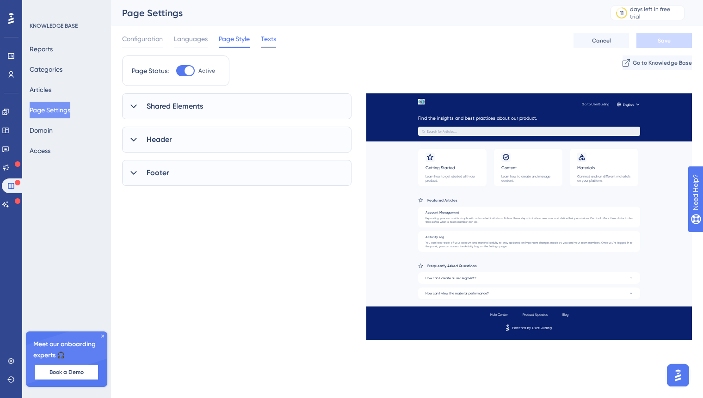
click at [272, 44] on span "Texts" at bounding box center [268, 38] width 15 height 11
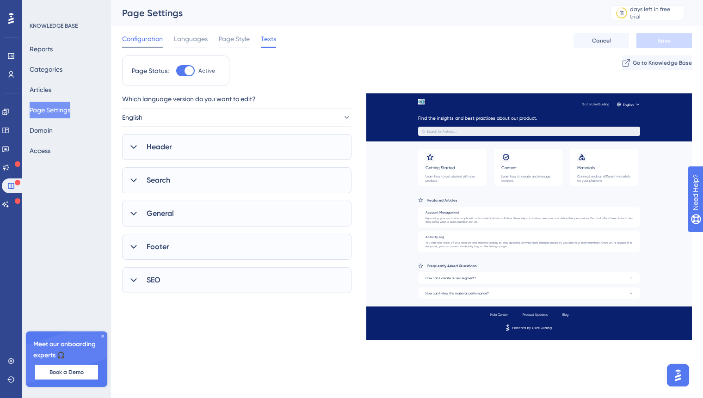
click at [156, 42] on span "Configuration" at bounding box center [142, 38] width 41 height 11
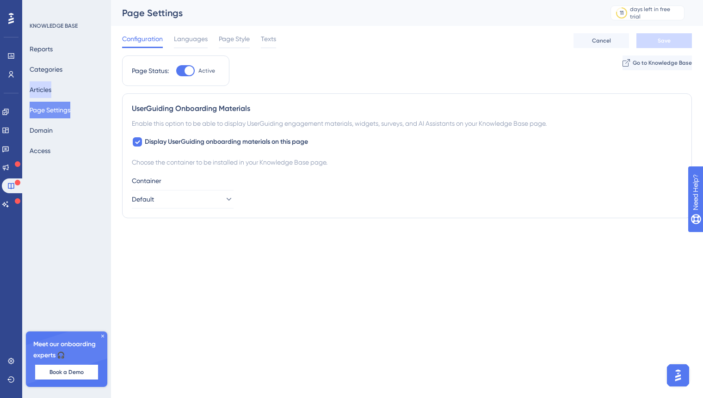
click at [51, 88] on button "Articles" at bounding box center [41, 89] width 22 height 17
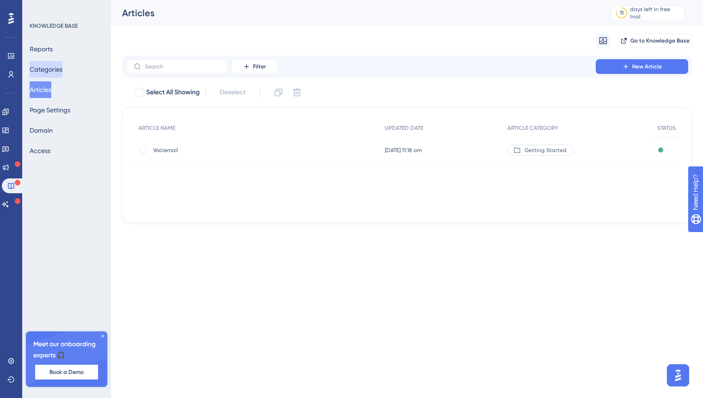
click at [56, 70] on button "Categories" at bounding box center [46, 69] width 33 height 17
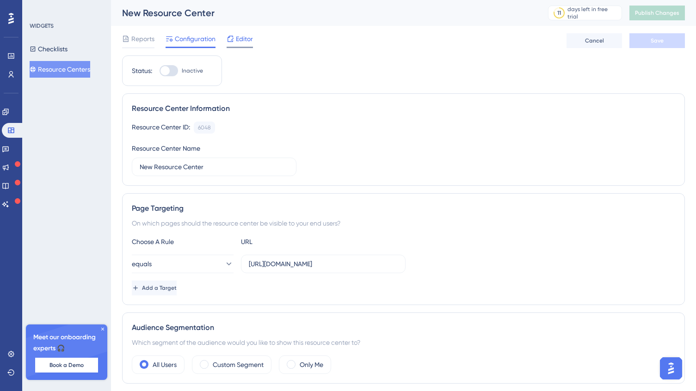
click at [242, 43] on span "Editor" at bounding box center [244, 38] width 17 height 11
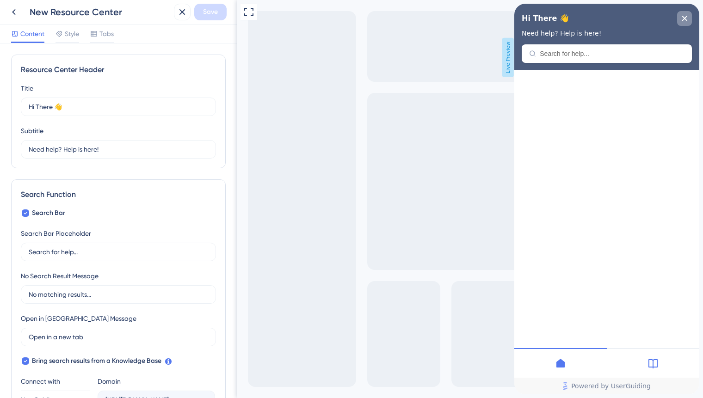
click at [683, 18] on icon "close resource center" at bounding box center [685, 19] width 6 height 6
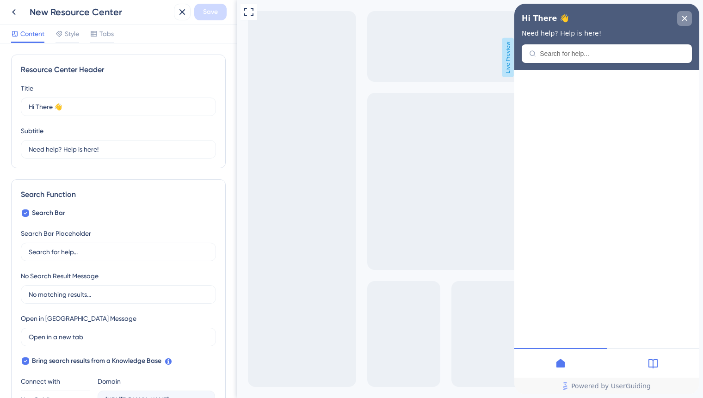
click at [688, 17] on div "close resource center" at bounding box center [684, 18] width 15 height 15
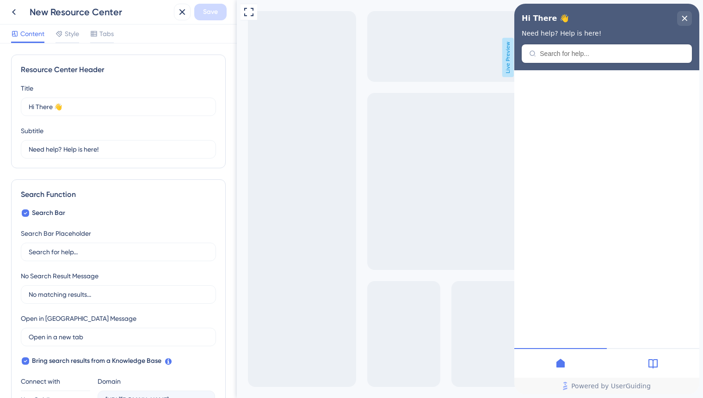
click at [555, 57] on div "Resource Center Header" at bounding box center [607, 53] width 170 height 19
click at [558, 53] on div "Hi There 👋 Need help? Help is here!" at bounding box center [606, 37] width 185 height 67
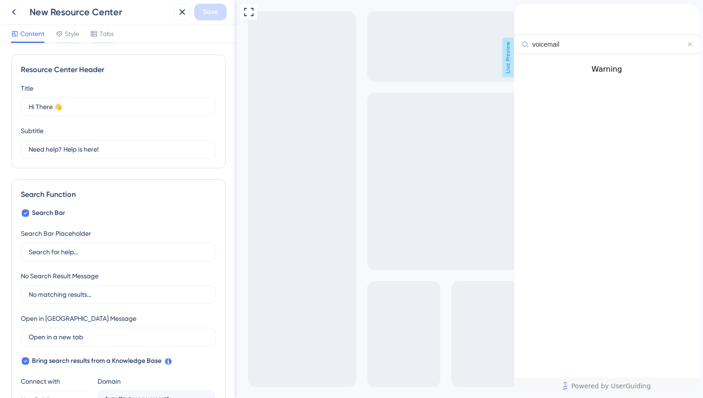
type input "voicemail"
click at [550, 74] on span "Vociemail" at bounding box center [532, 69] width 36 height 9
click at [654, 363] on icon at bounding box center [653, 363] width 9 height 9
click at [561, 363] on icon at bounding box center [560, 363] width 11 height 11
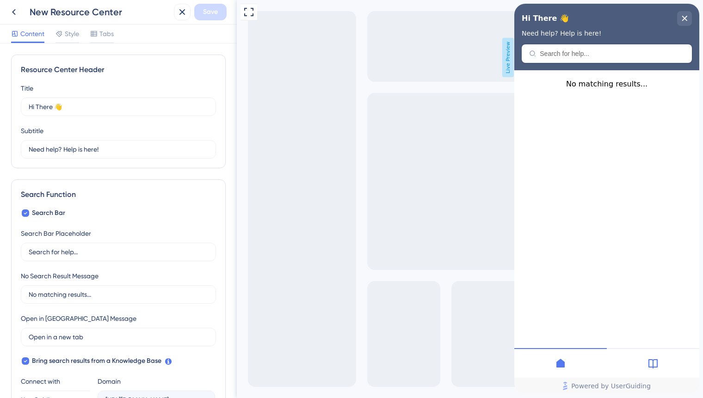
click at [651, 363] on icon at bounding box center [653, 363] width 11 height 11
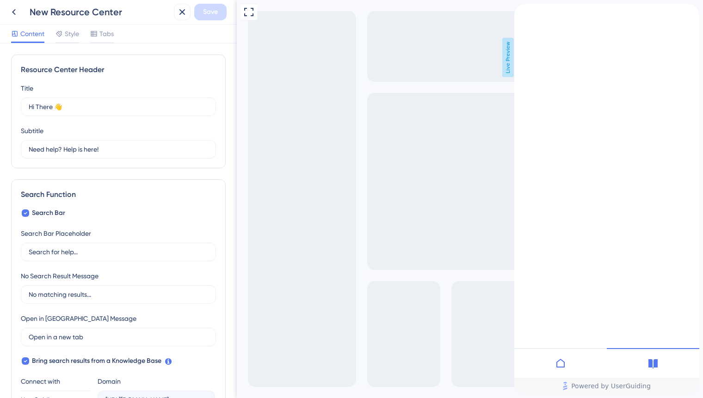
click at [525, 36] on icon "close resource center" at bounding box center [522, 39] width 6 height 6
